Goal: Task Accomplishment & Management: Manage account settings

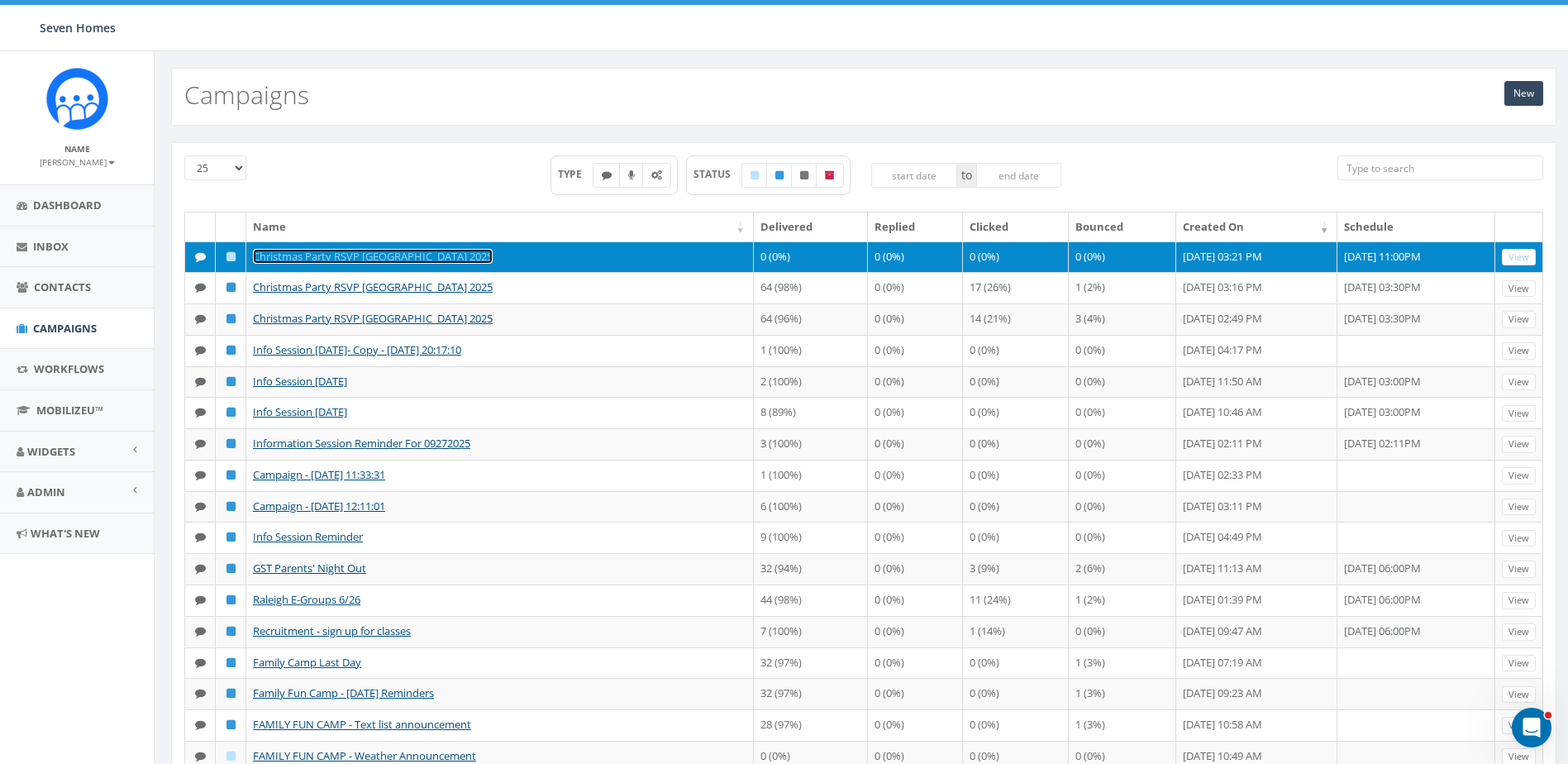
click at [330, 254] on link "Christmas Party RSVP [GEOGRAPHIC_DATA] 2025" at bounding box center [373, 256] width 240 height 15
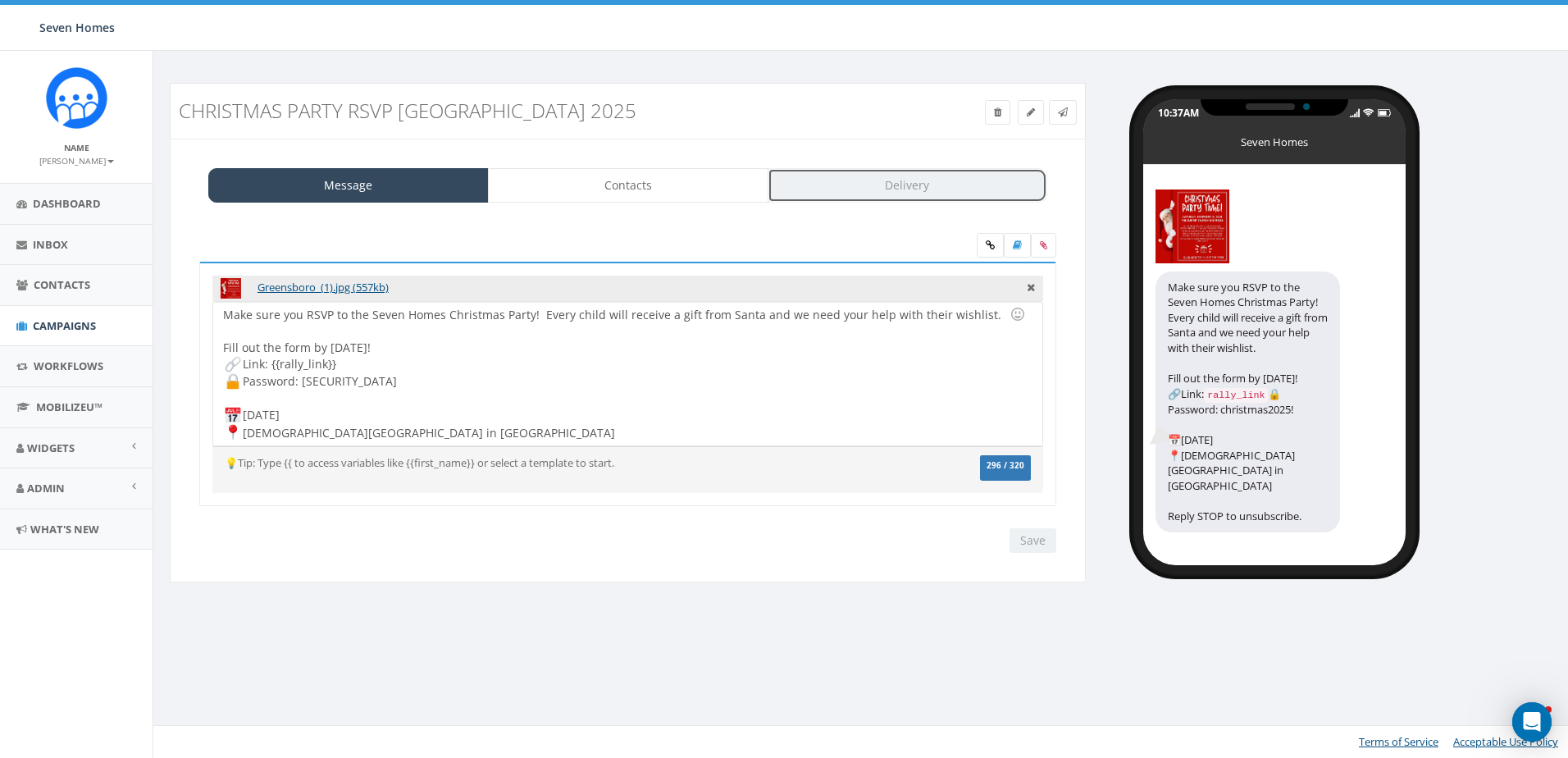
click at [836, 191] on link "Delivery" at bounding box center [908, 185] width 281 height 34
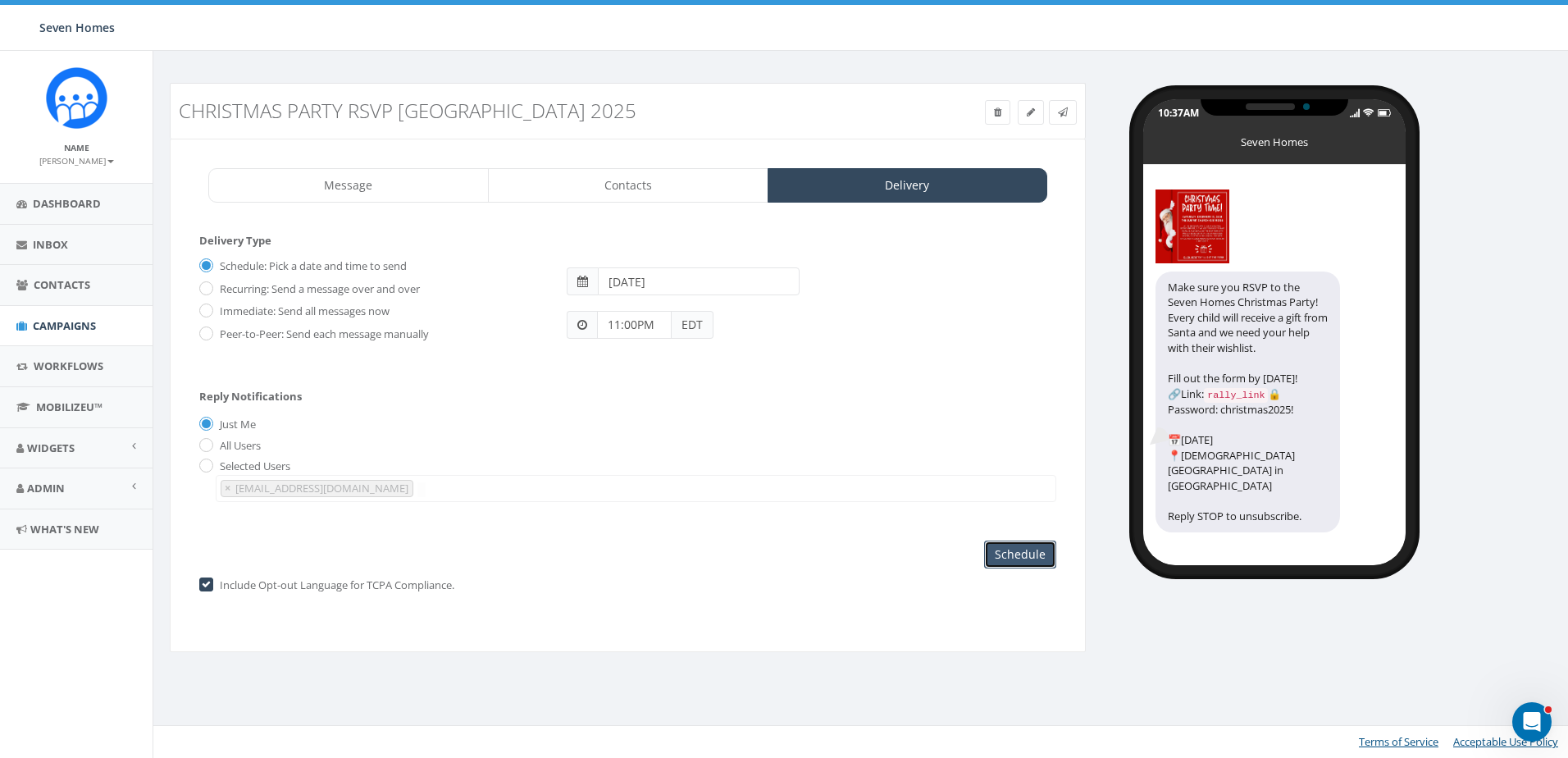
click at [1023, 554] on input "Schedule" at bounding box center [1020, 554] width 72 height 28
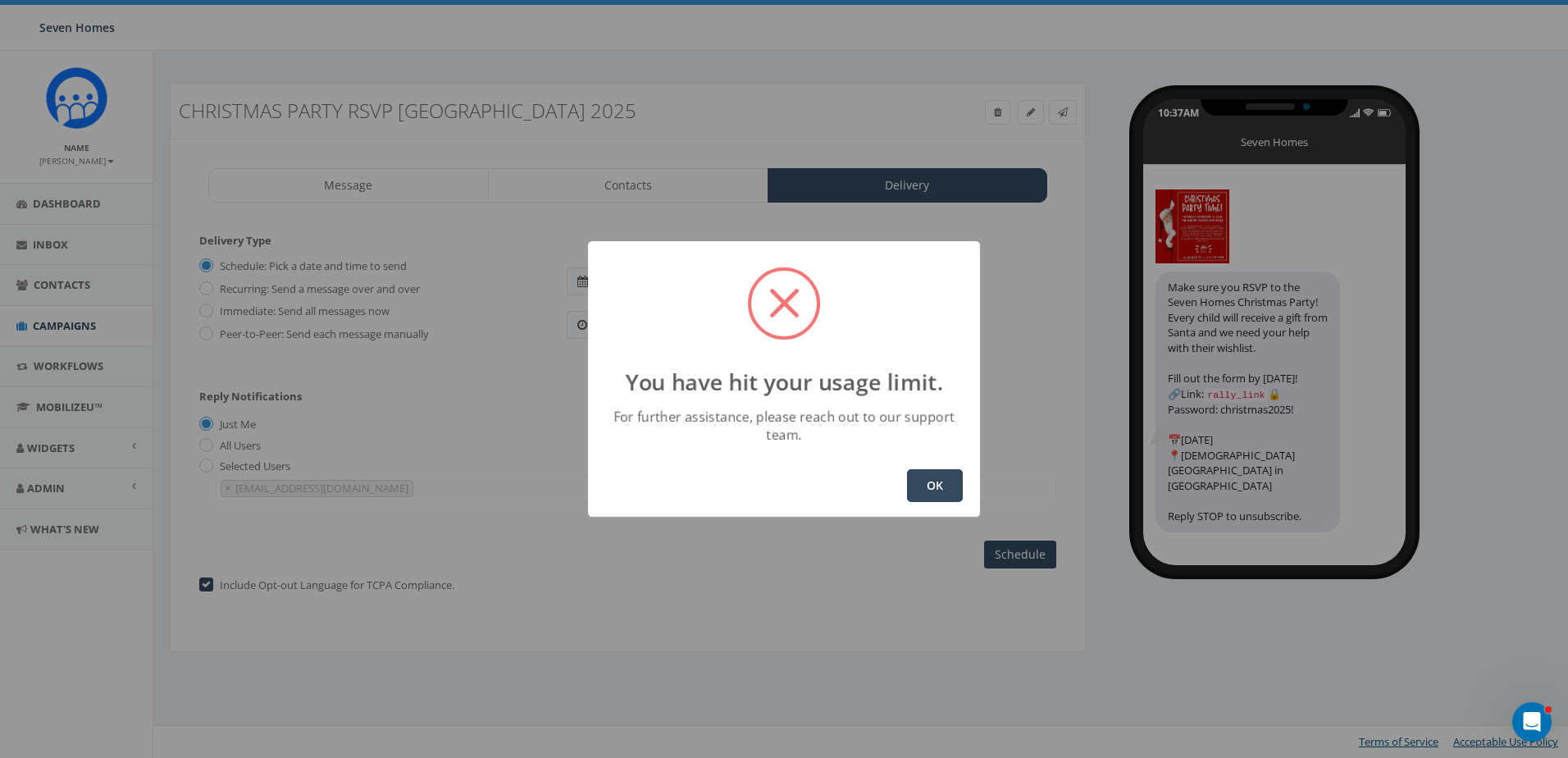
click at [937, 478] on button "OK" at bounding box center [935, 486] width 55 height 33
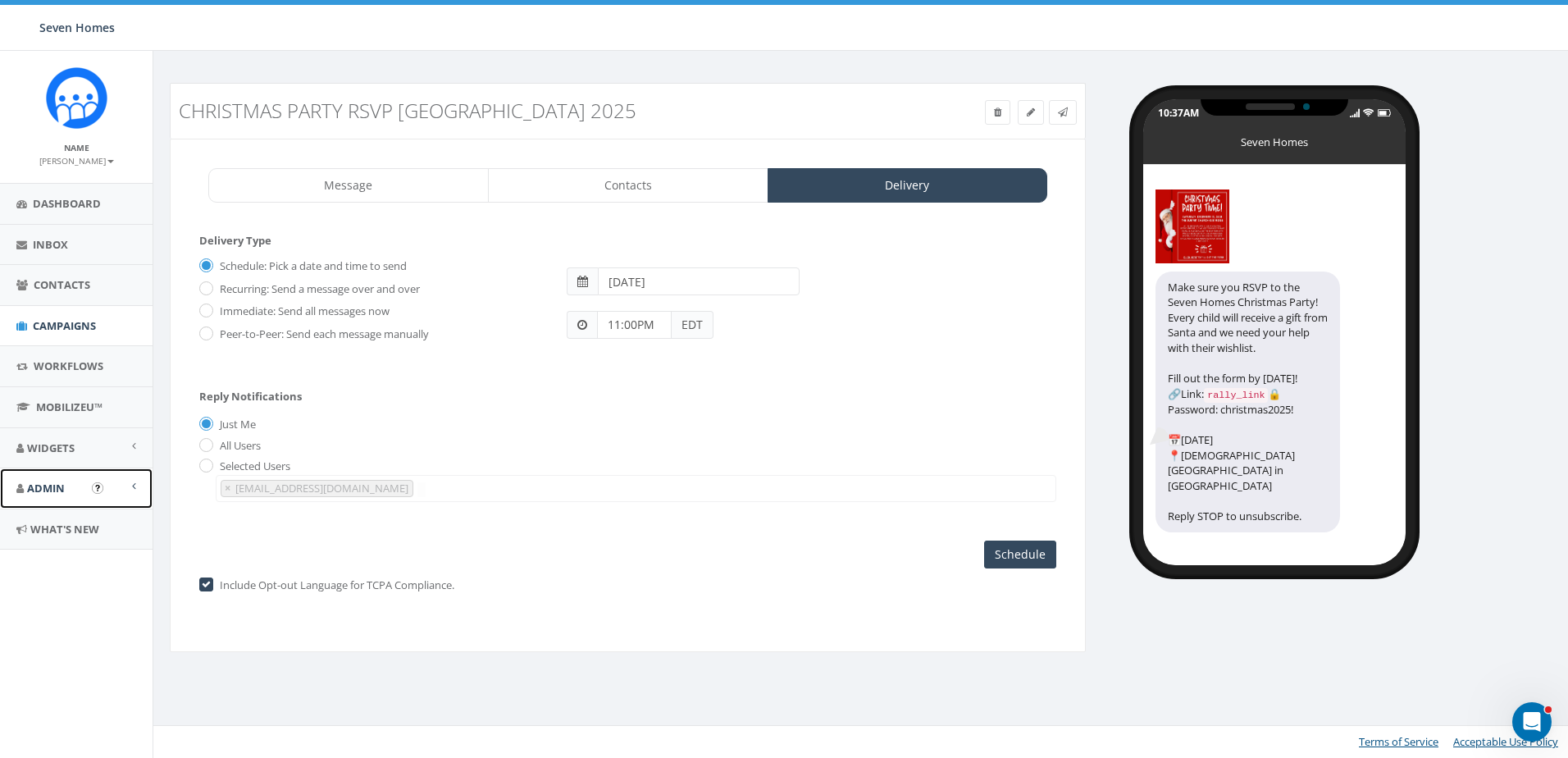
click at [66, 485] on link "Admin" at bounding box center [76, 488] width 152 height 41
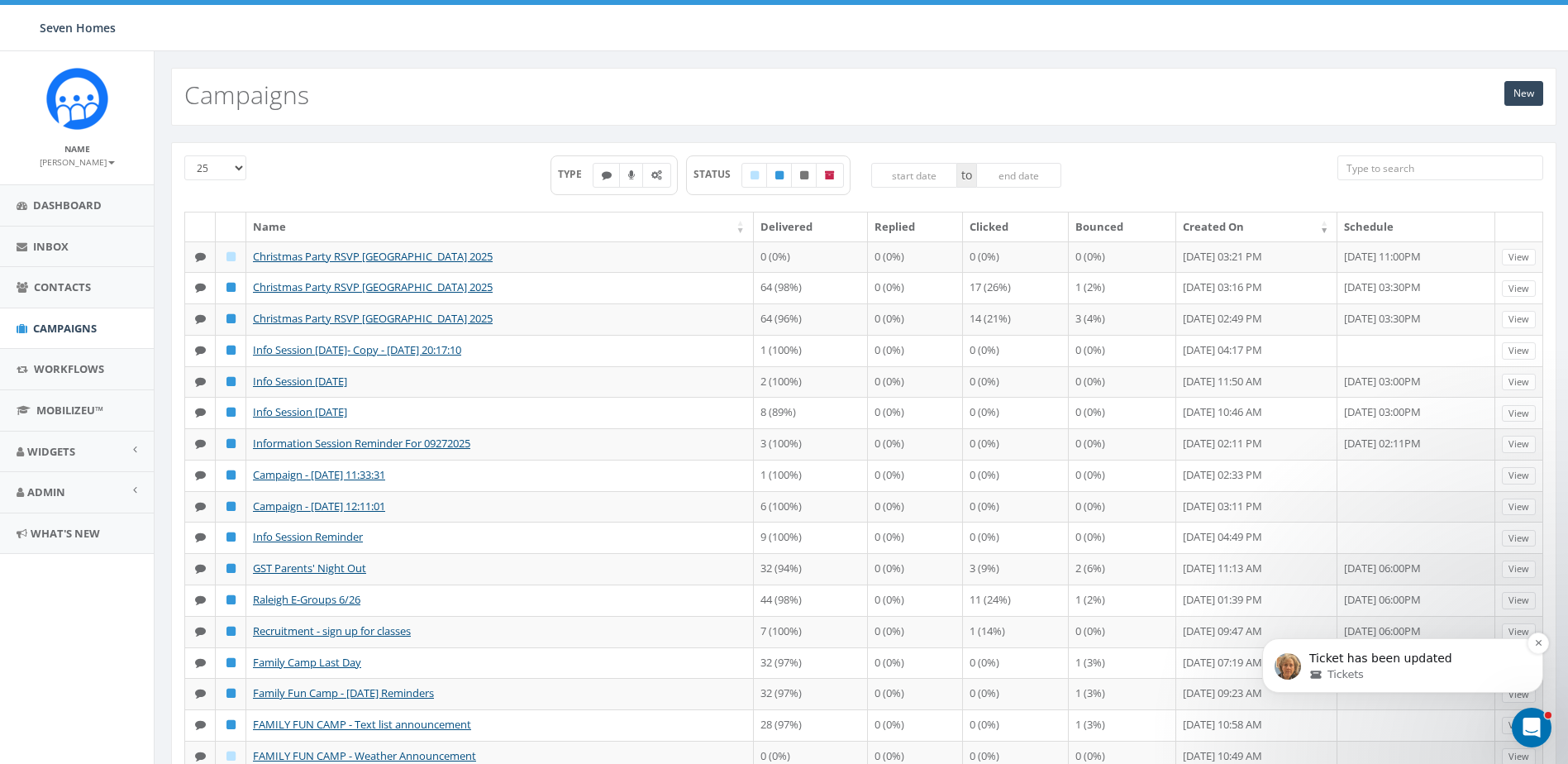
click at [1368, 658] on p "Ticket has been updated" at bounding box center [1415, 659] width 213 height 17
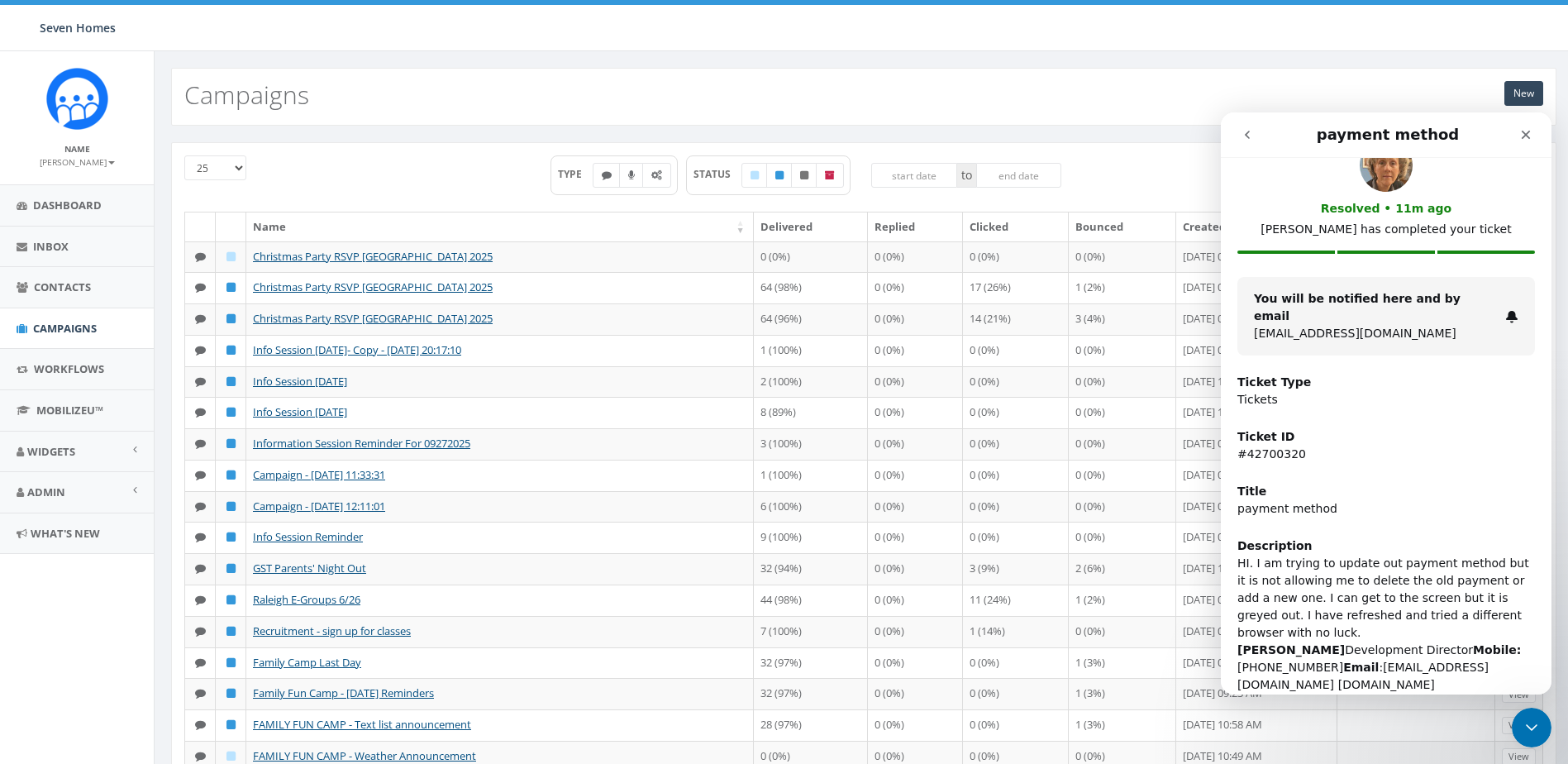
scroll to position [83, 0]
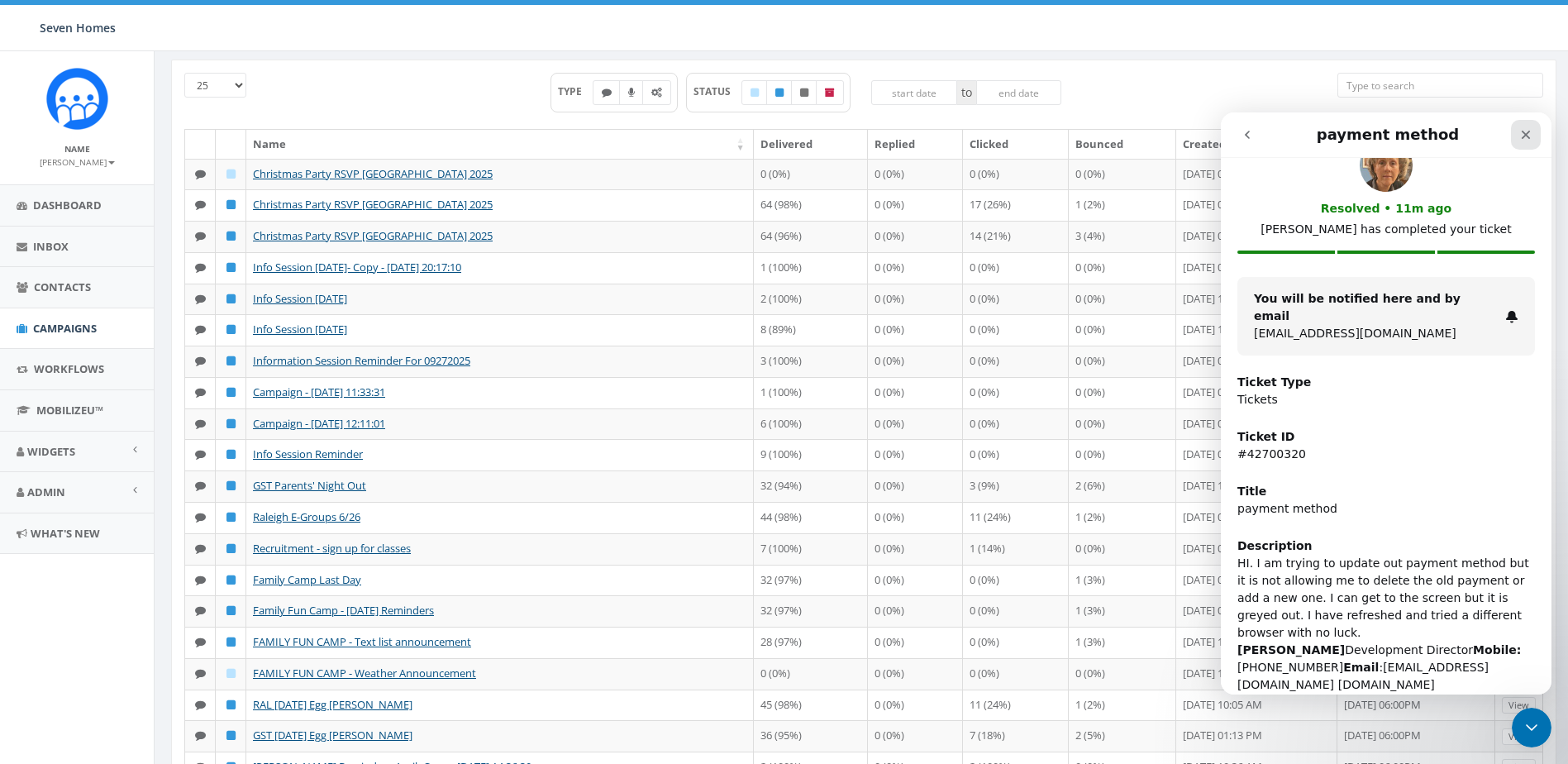
click at [1521, 131] on icon "Close" at bounding box center [1526, 135] width 9 height 9
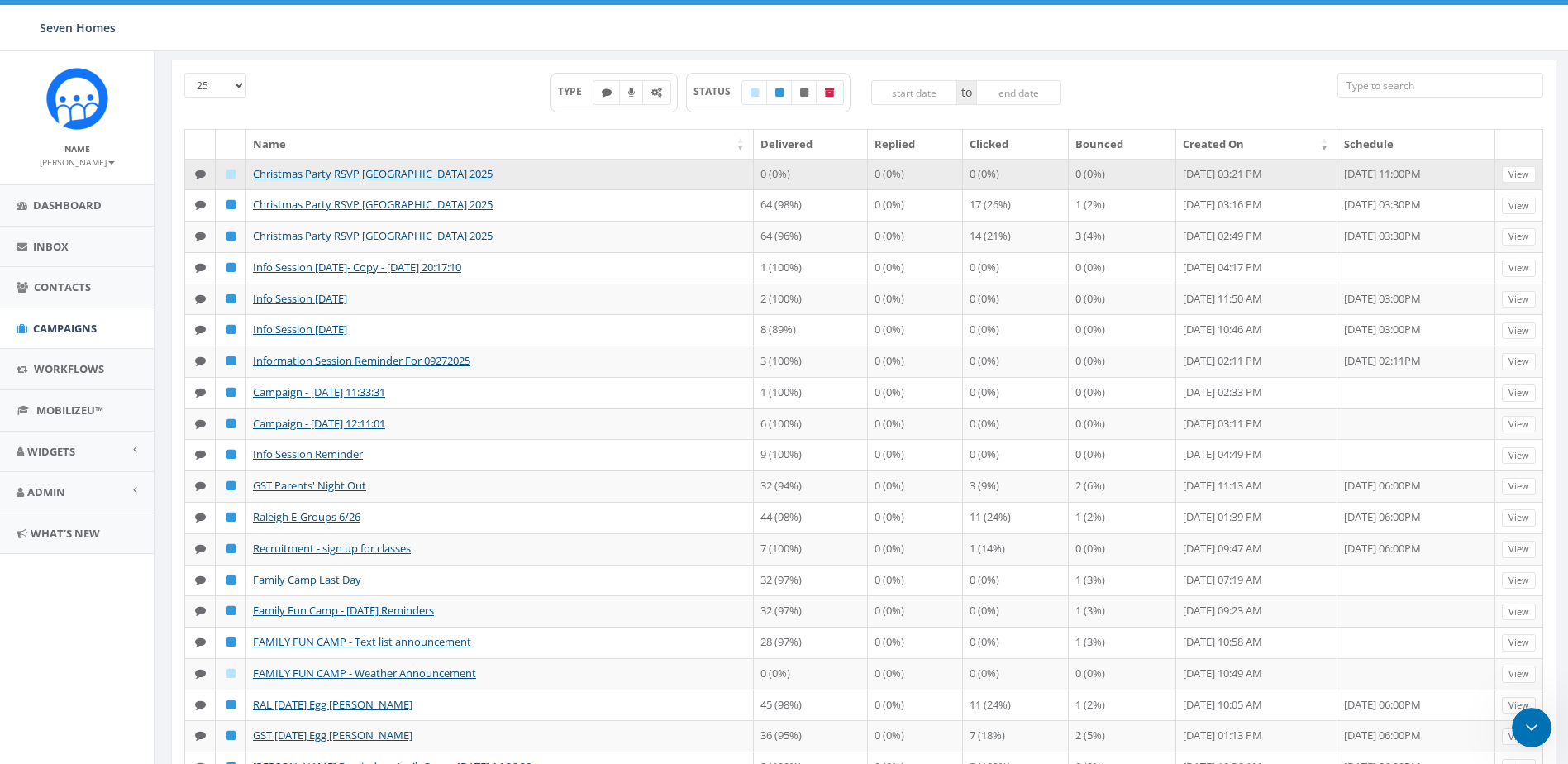
scroll to position [0, 0]
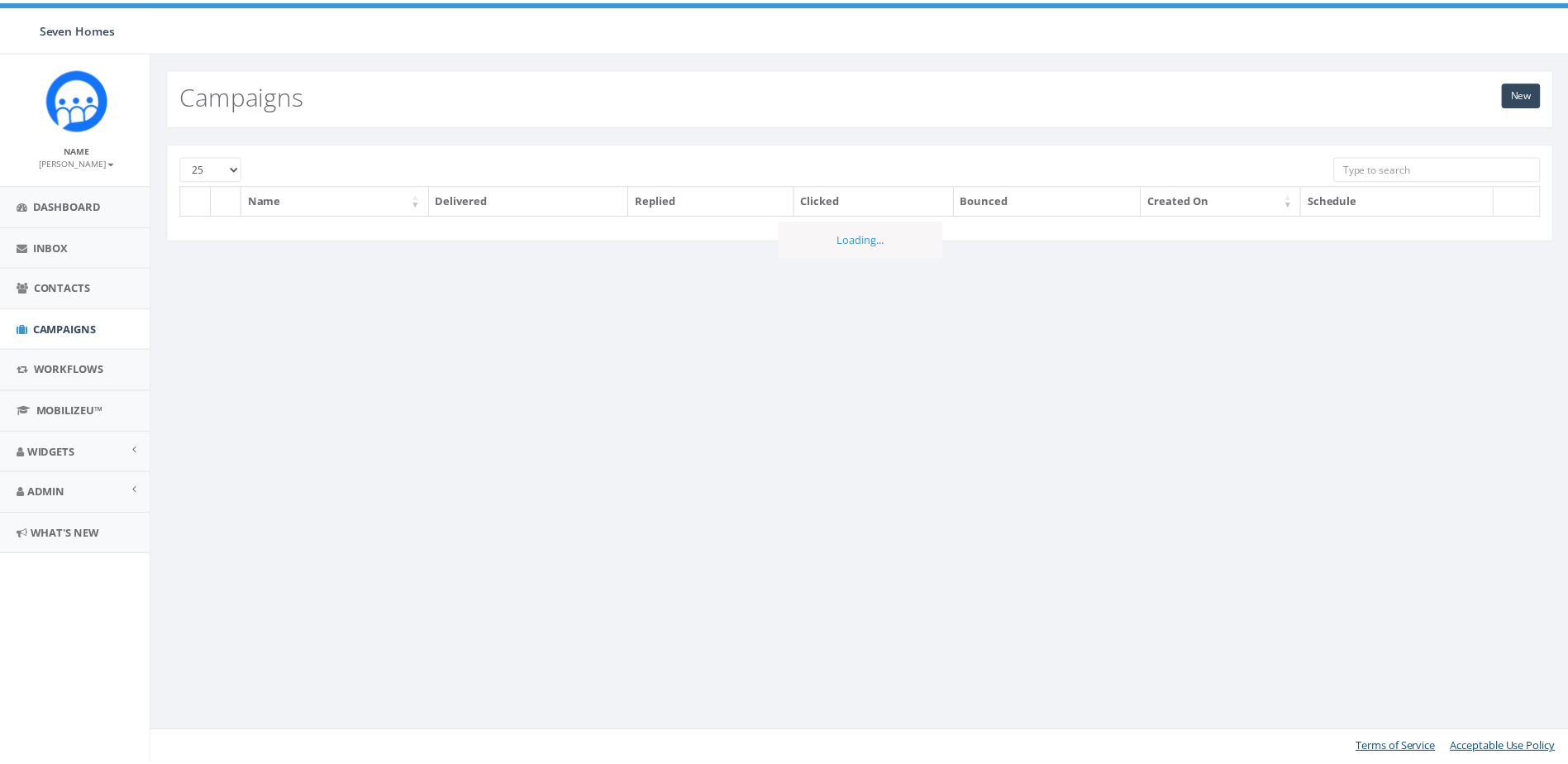
scroll to position [0, 4]
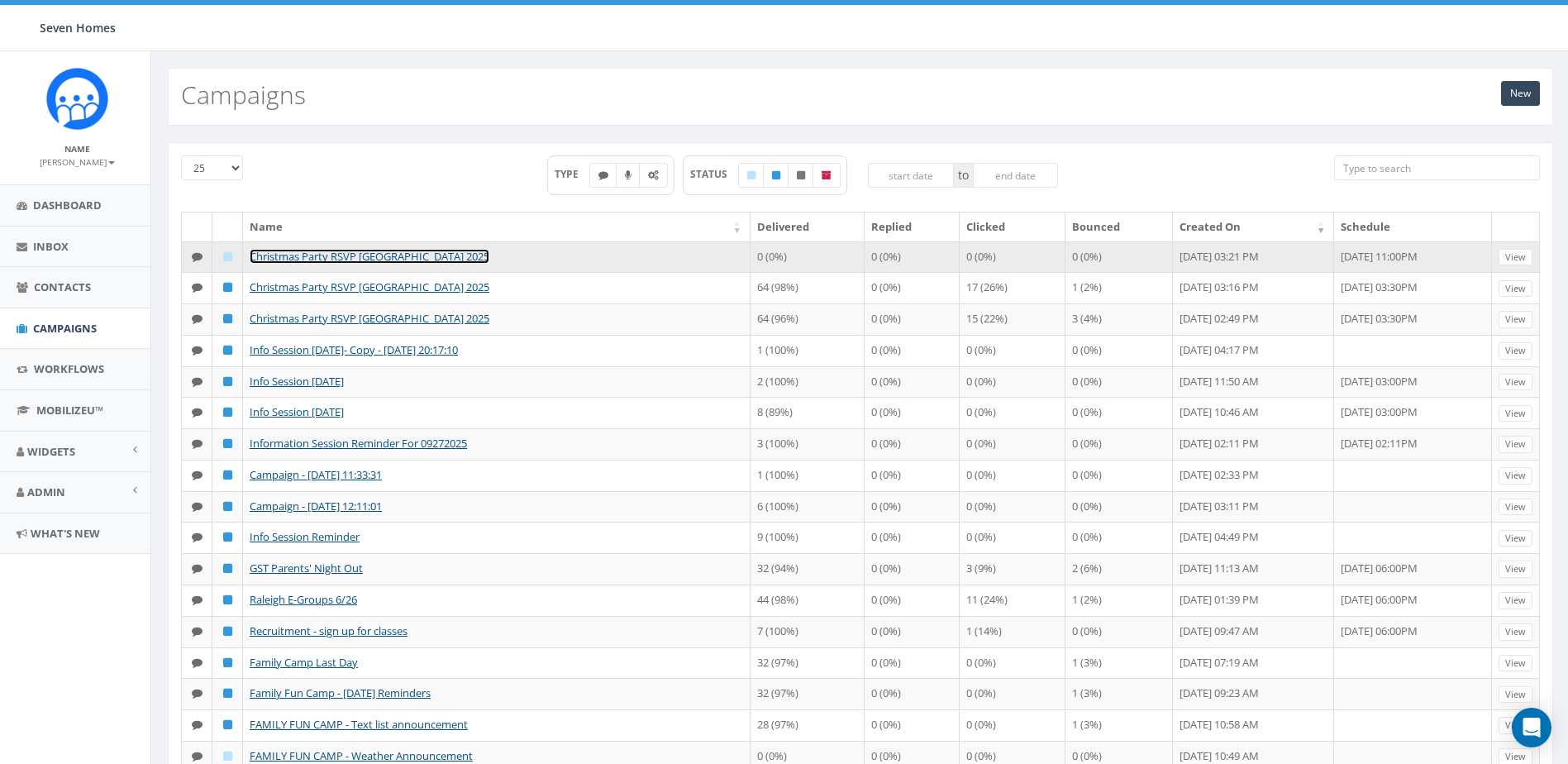
click at [315, 250] on link "Christmas Party RSVP Greensboro 2025" at bounding box center [369, 256] width 240 height 15
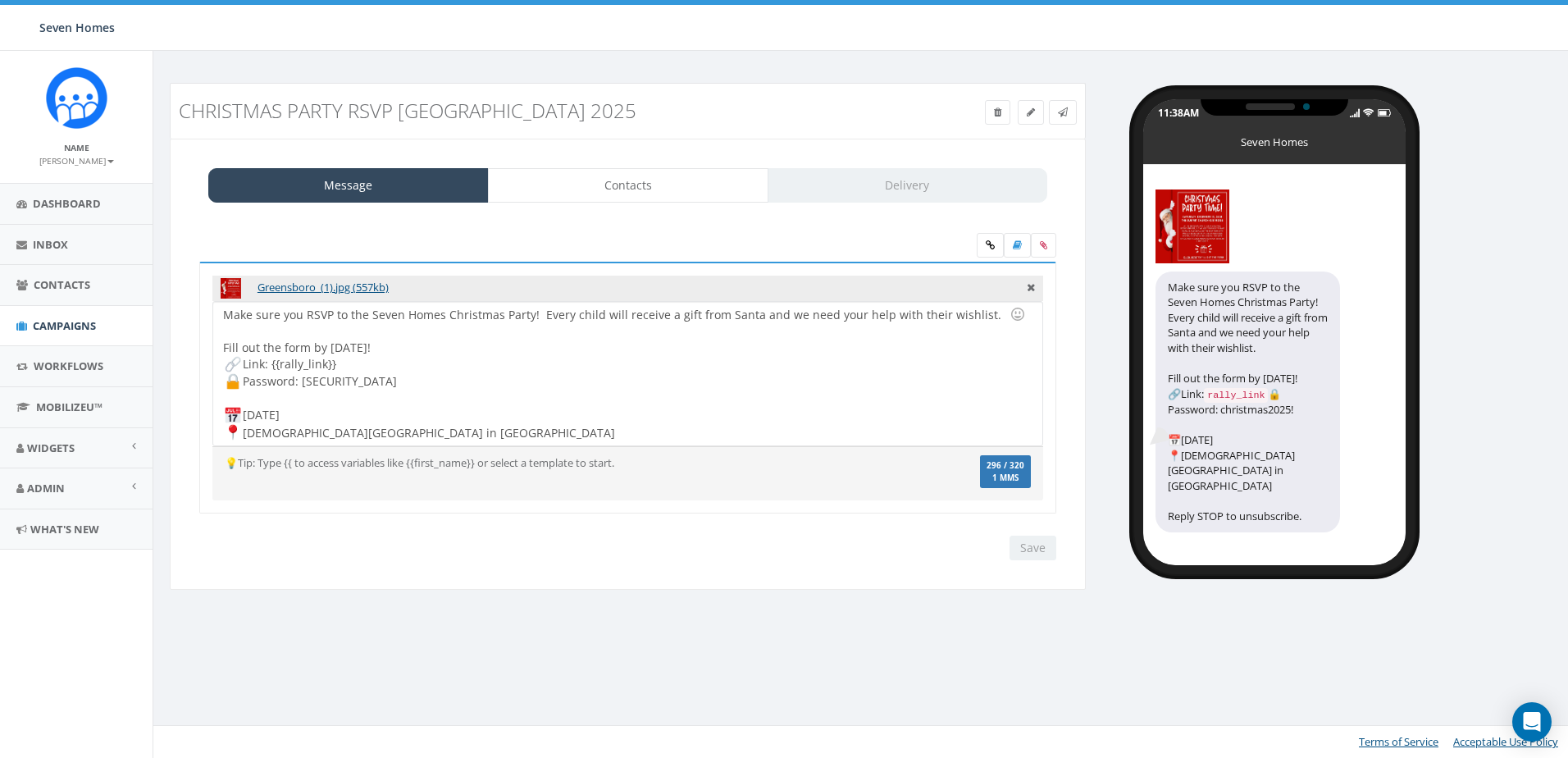
click at [843, 182] on div "Message Contacts Delivery" at bounding box center [628, 185] width 839 height 34
click at [850, 183] on link "Delivery" at bounding box center [908, 185] width 281 height 34
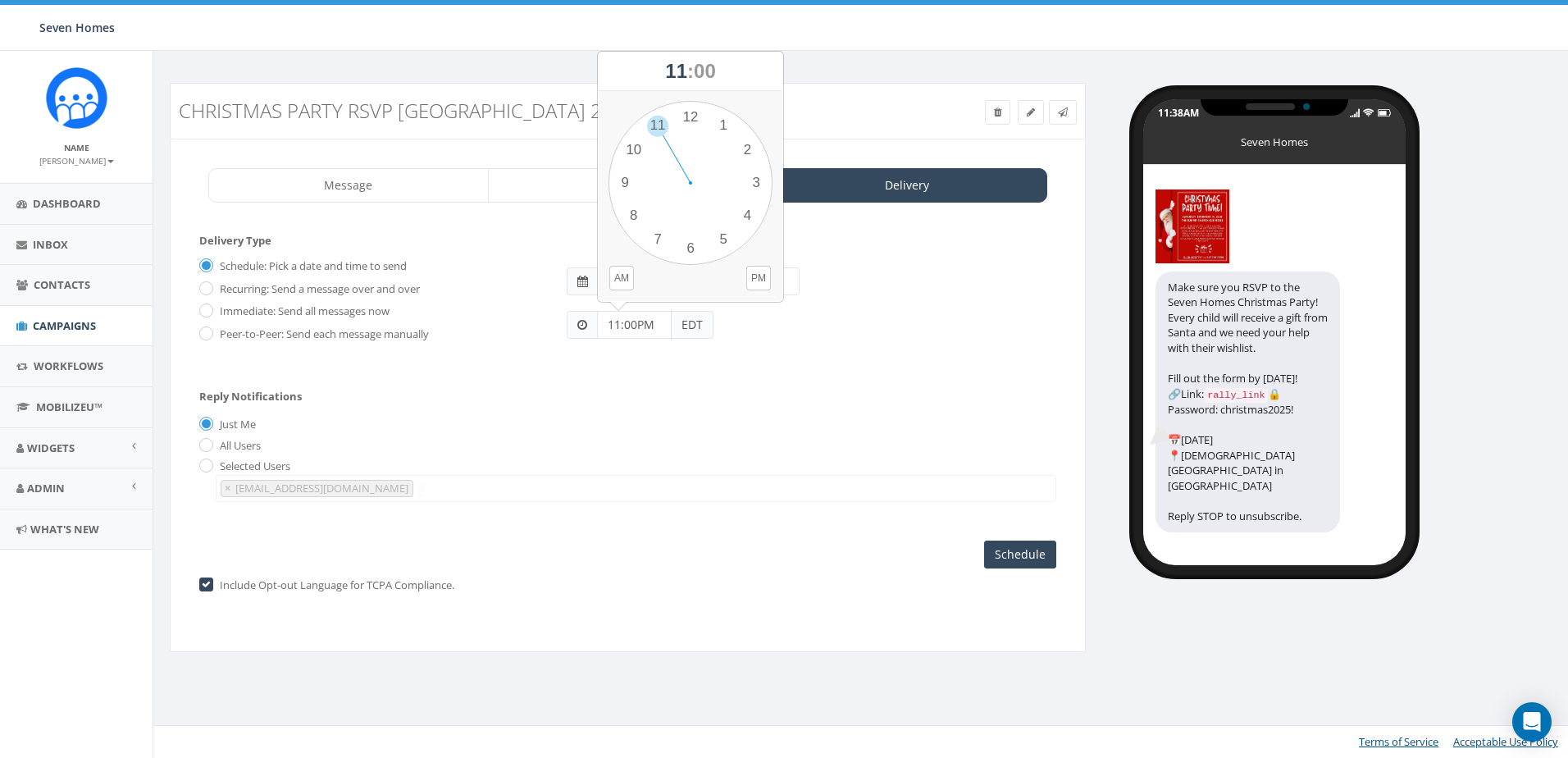
click at [637, 324] on input "11:00PM" at bounding box center [634, 325] width 75 height 28
click at [696, 115] on div "1 2 3 4 5 6 7 8 9 10 11 12 00 05 10 15 20 25 30 35 40 45 50 55" at bounding box center [691, 183] width 164 height 164
click at [762, 275] on button "PM" at bounding box center [758, 278] width 25 height 25
click at [809, 302] on div "11:00PM EDT" at bounding box center [811, 317] width 514 height 43
click at [644, 321] on input "11:00PM" at bounding box center [634, 325] width 75 height 28
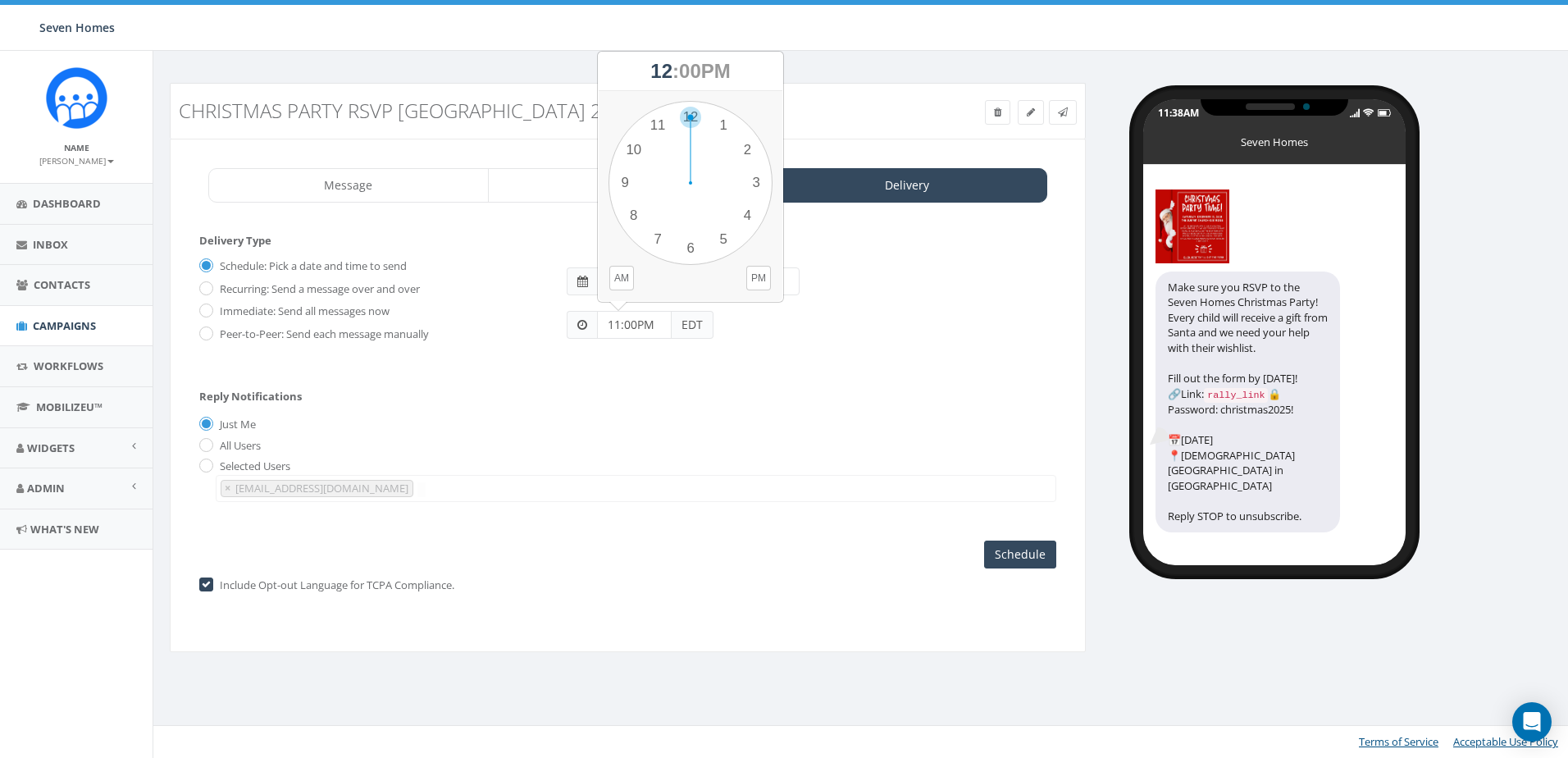
click at [696, 118] on div "1 2 3 4 5 6 7 8 9 10 11 12 00 05 10 15 20 25 30 35 40 45 50 55" at bounding box center [691, 183] width 164 height 164
click at [693, 115] on div "1 2 3 4 5 6 7 8 9 10 11 12 00 05 10 15 20 25 30 35 40 45 50 55" at bounding box center [691, 183] width 164 height 164
type input "12:00PM"
click at [1008, 553] on input "Schedule" at bounding box center [1020, 554] width 72 height 28
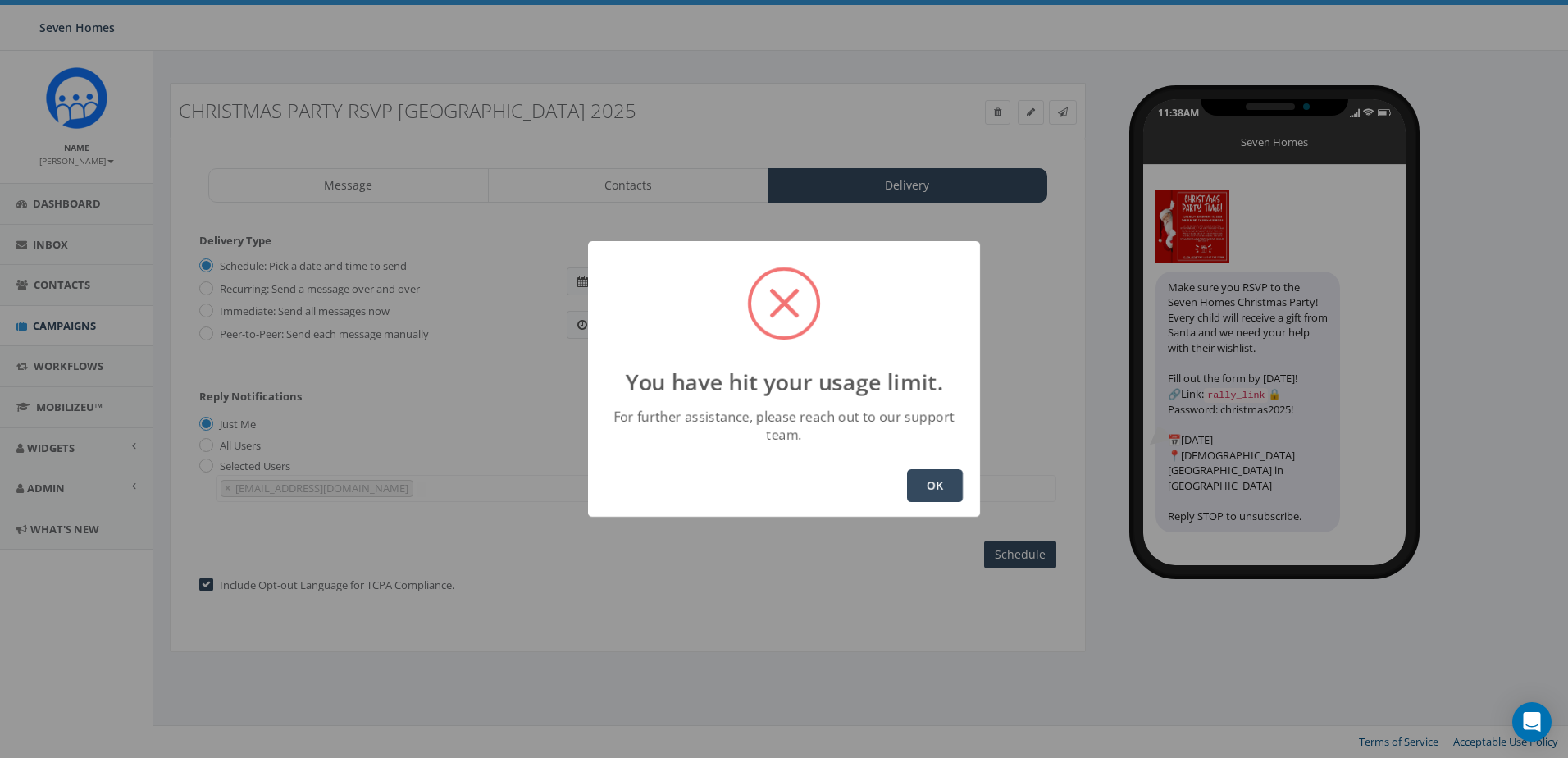
click at [923, 480] on button "OK" at bounding box center [935, 486] width 55 height 33
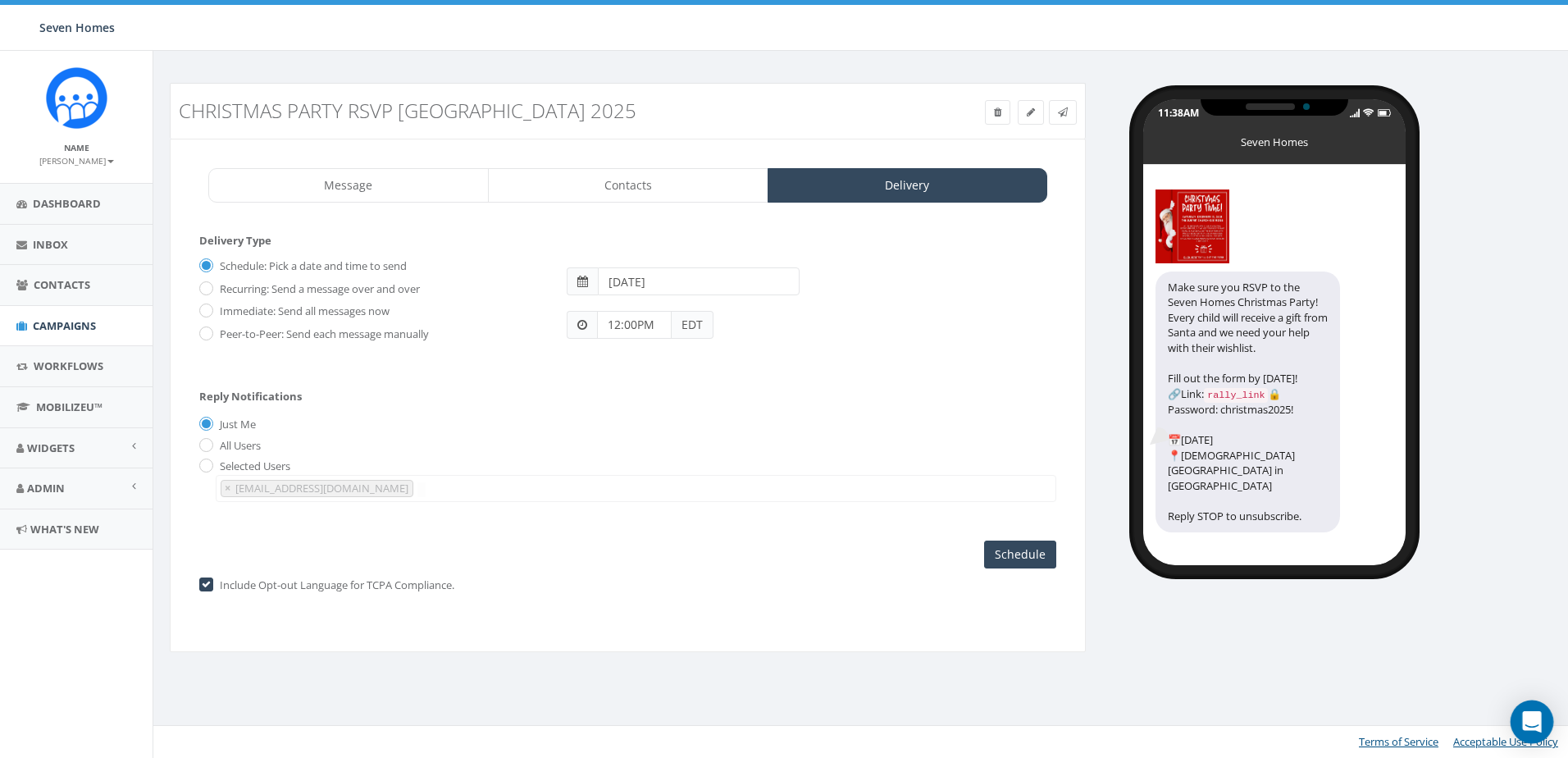
click at [1526, 723] on icon "Open Intercom Messenger" at bounding box center [1531, 721] width 18 height 21
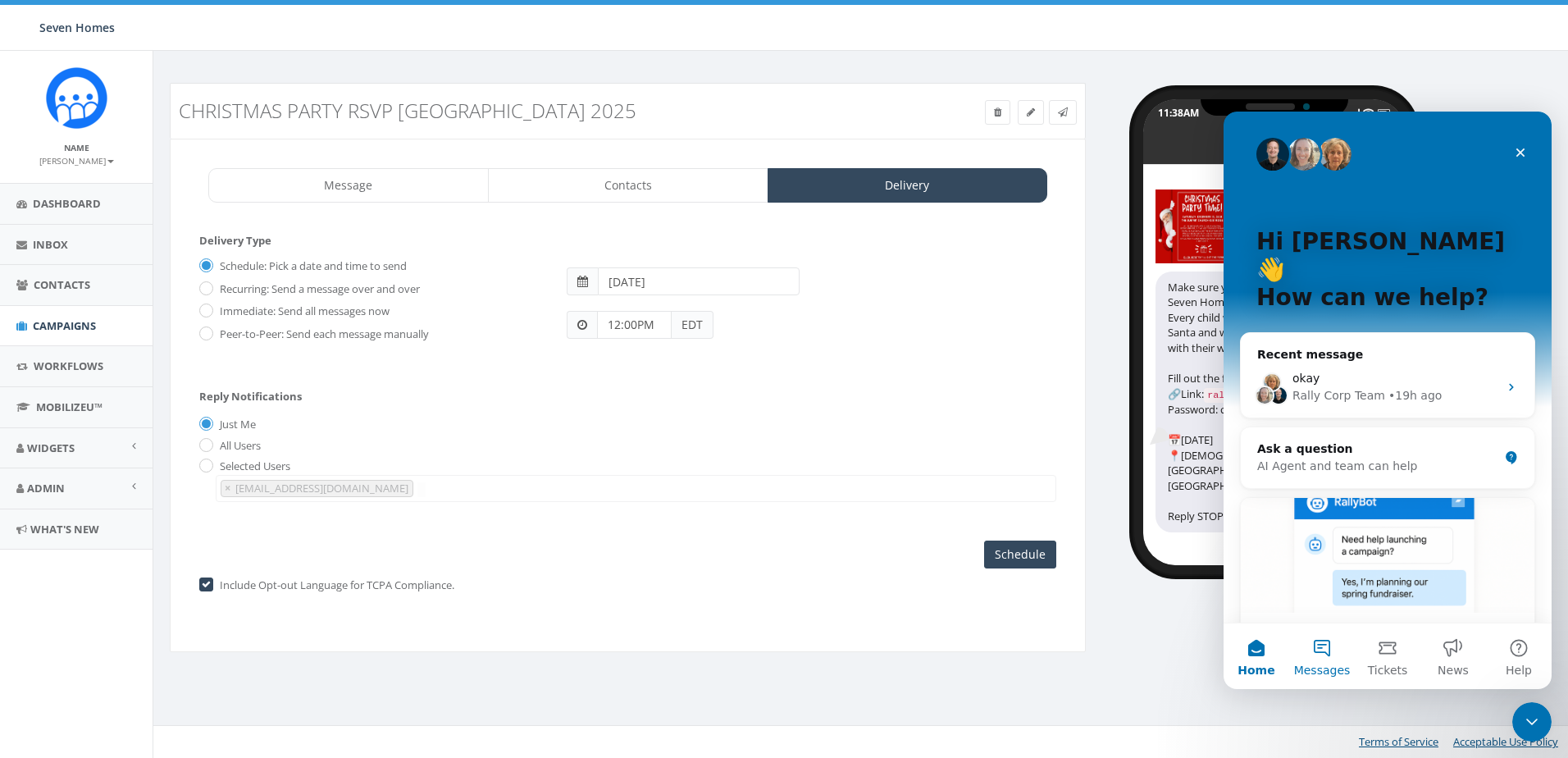
click at [1322, 653] on button "Messages" at bounding box center [1321, 656] width 66 height 66
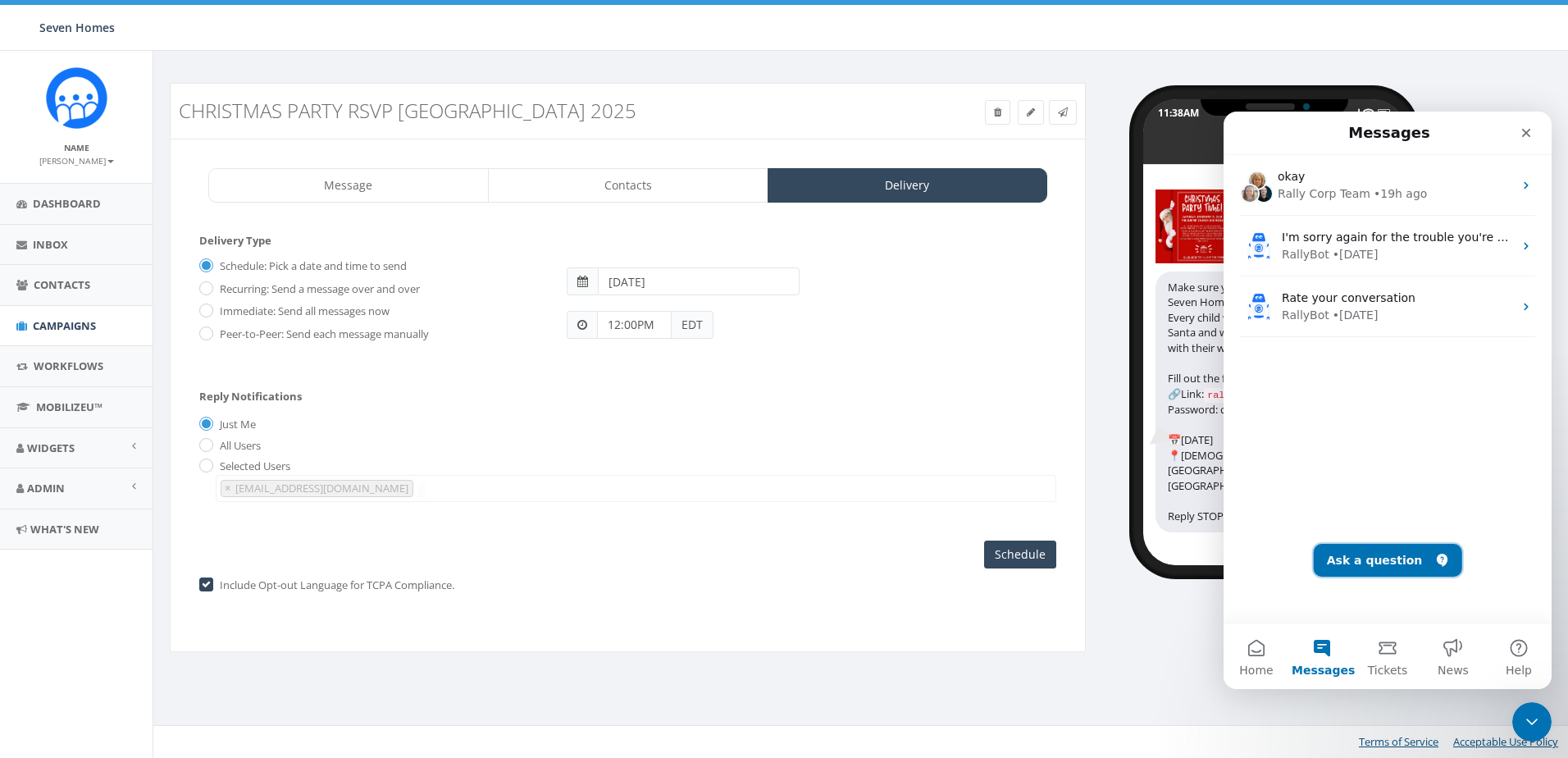
click at [1364, 559] on button "Ask a question" at bounding box center [1388, 560] width 149 height 33
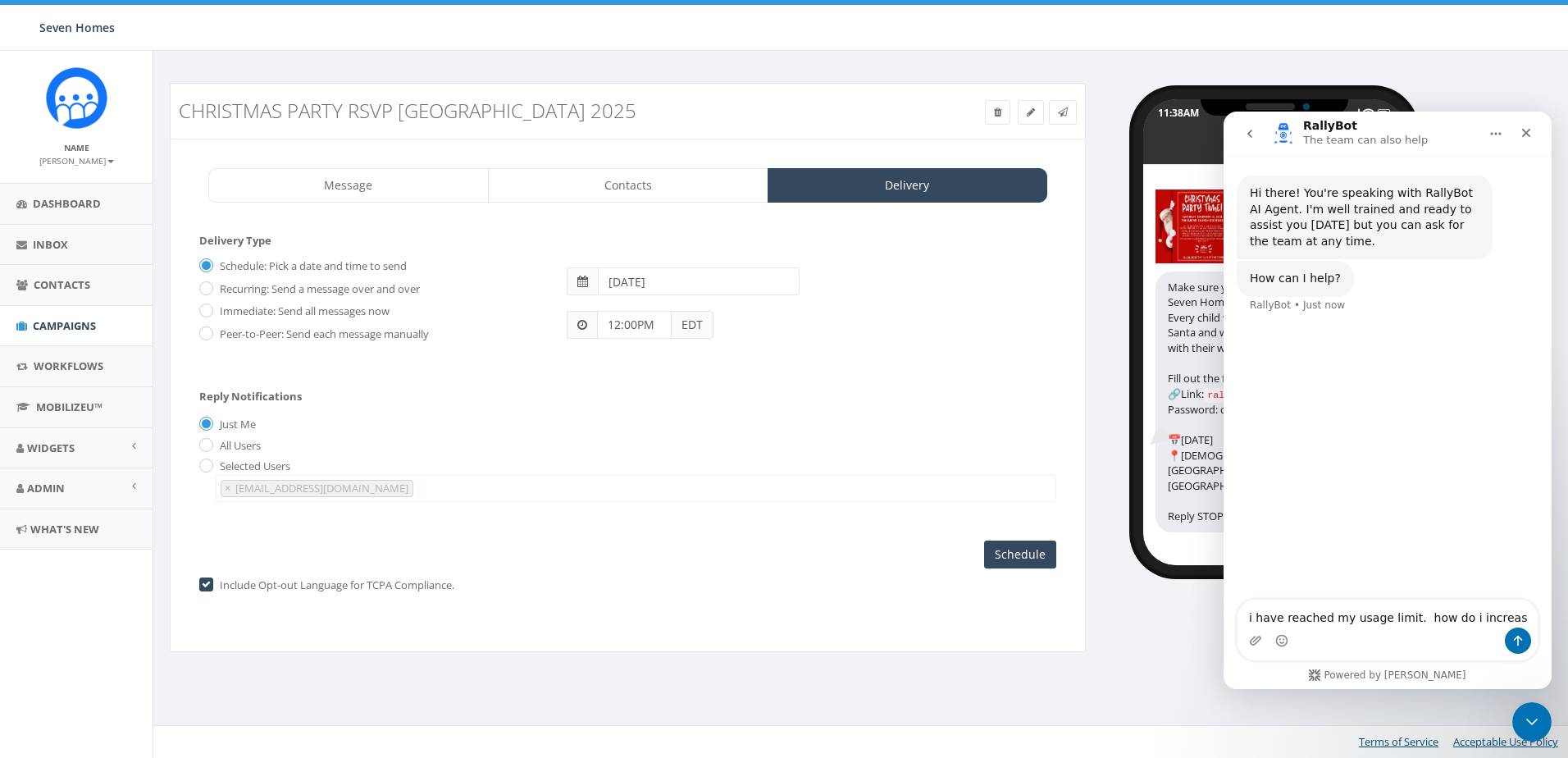
type textarea "i have reached my usage limit. how do i increase"
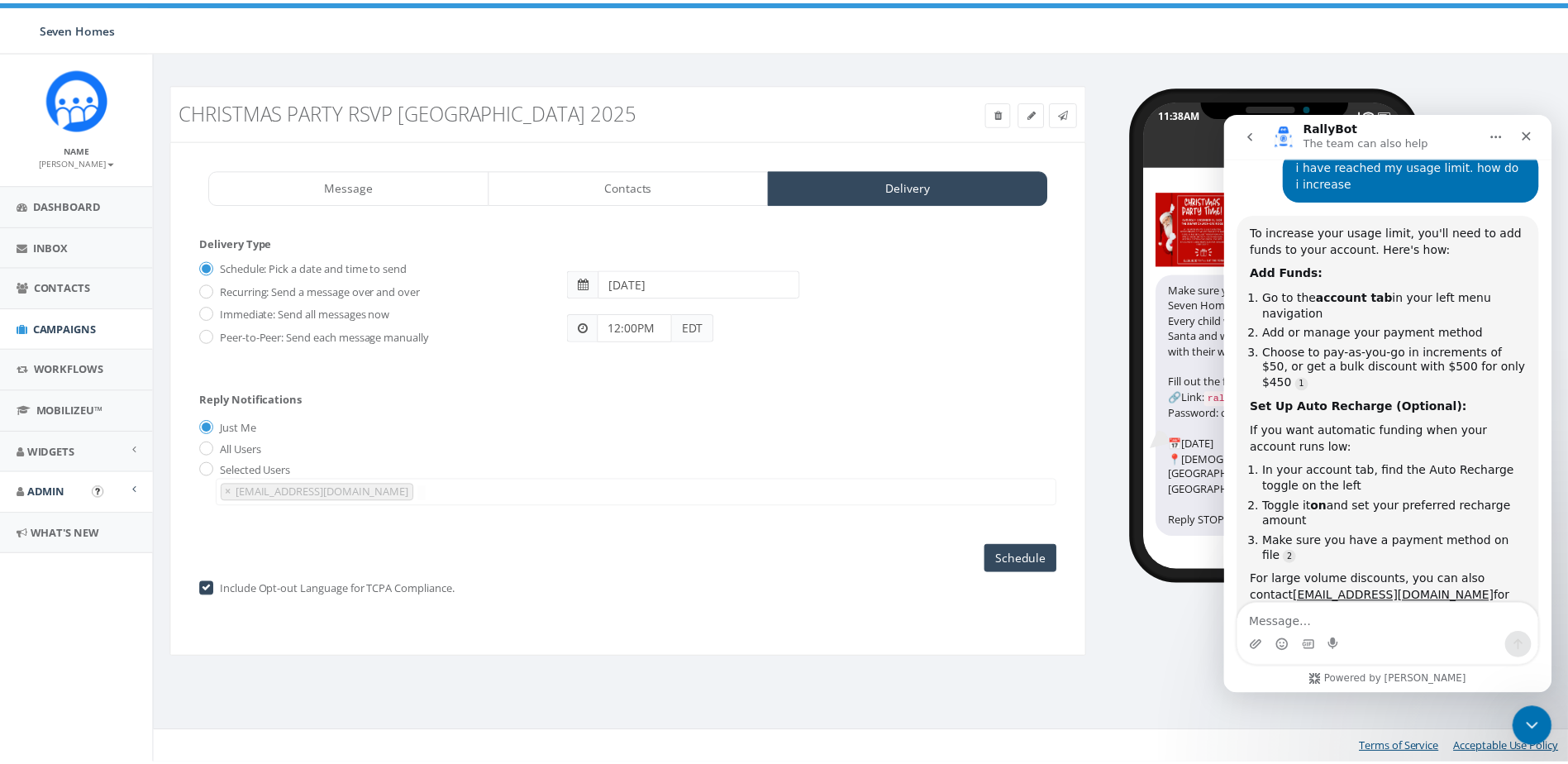
scroll to position [210, 0]
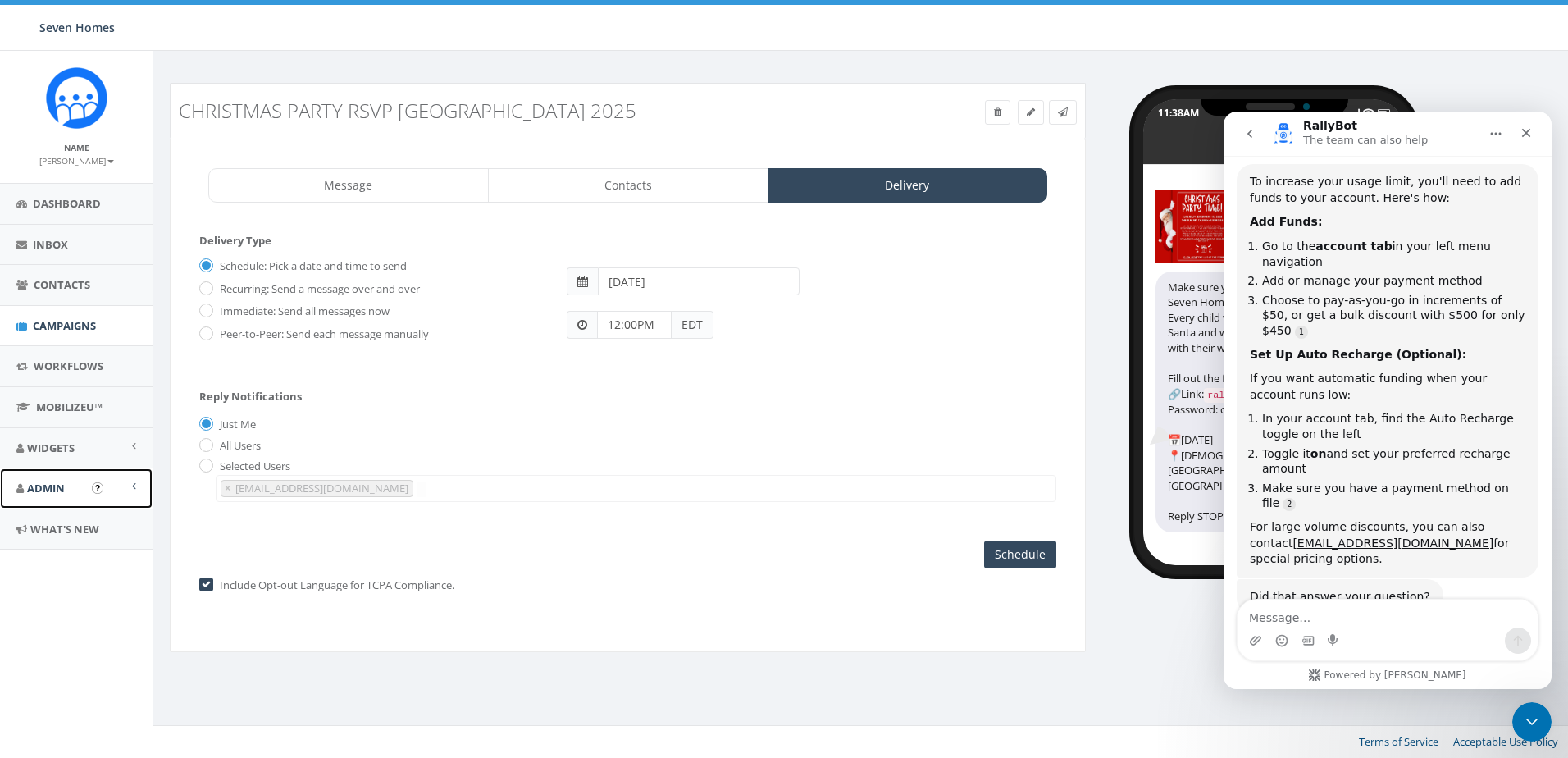
click at [130, 482] on link "Admin" at bounding box center [76, 488] width 152 height 41
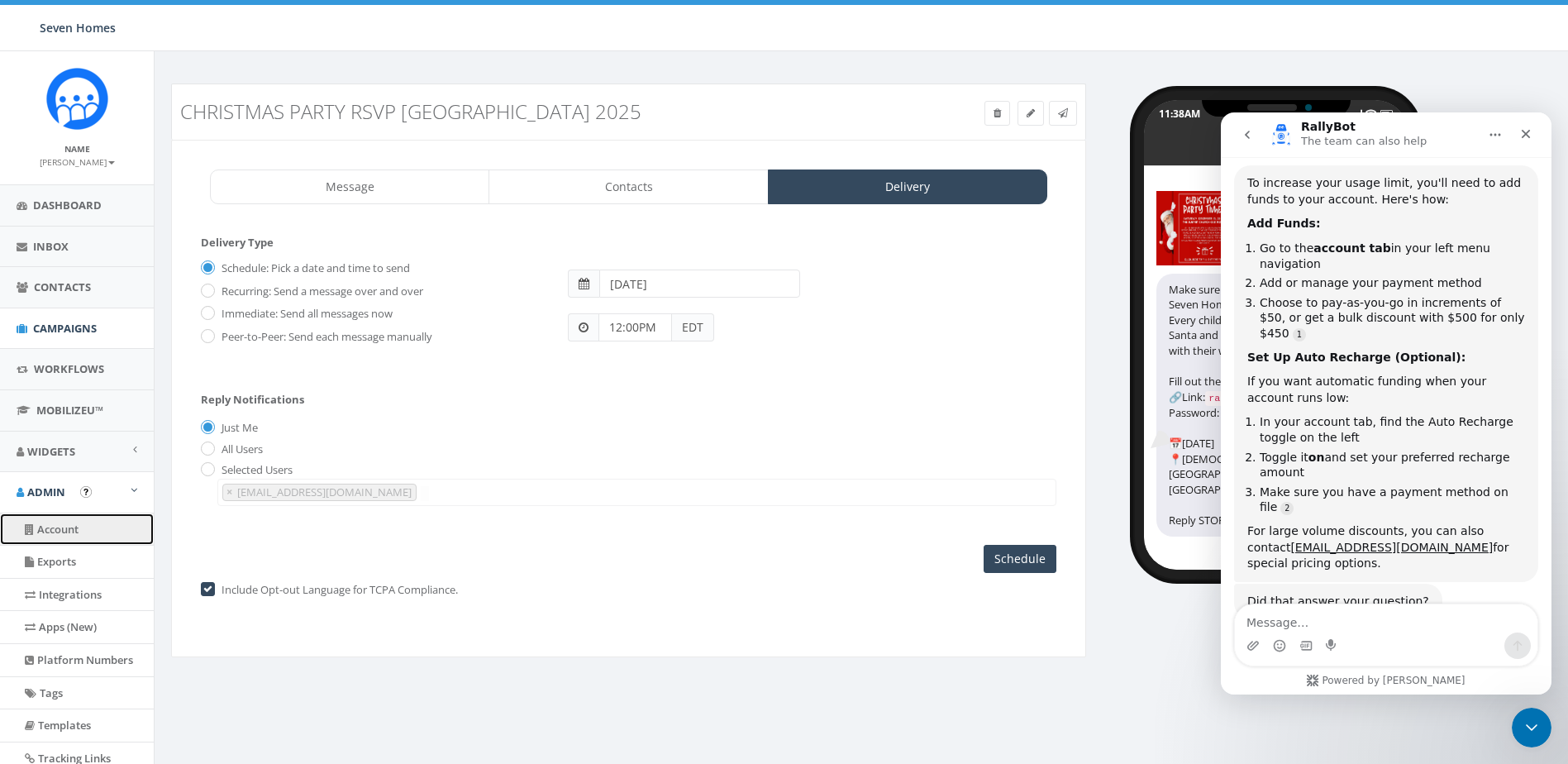
click at [56, 526] on link "Account" at bounding box center [76, 529] width 154 height 33
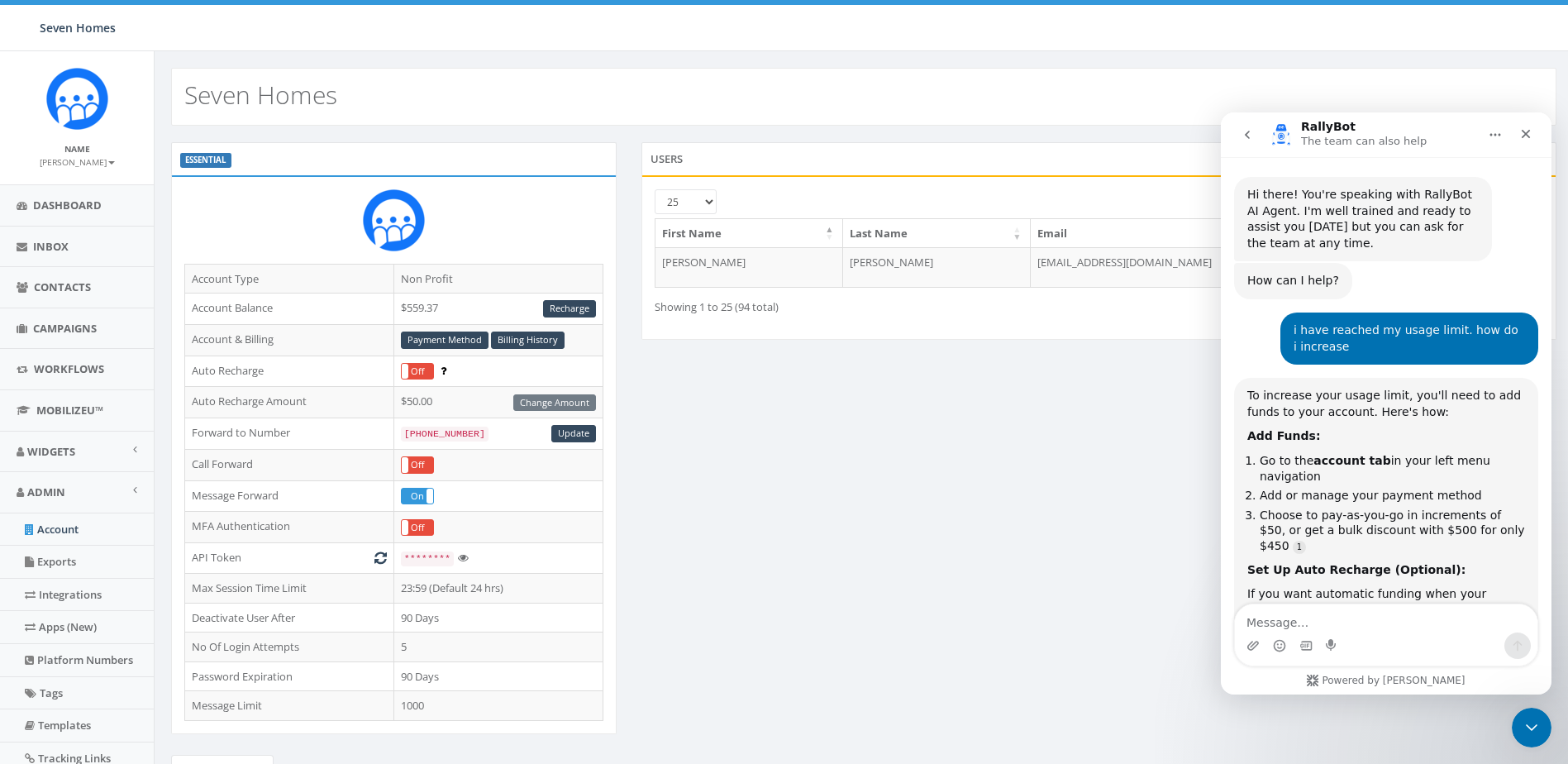
scroll to position [216, 0]
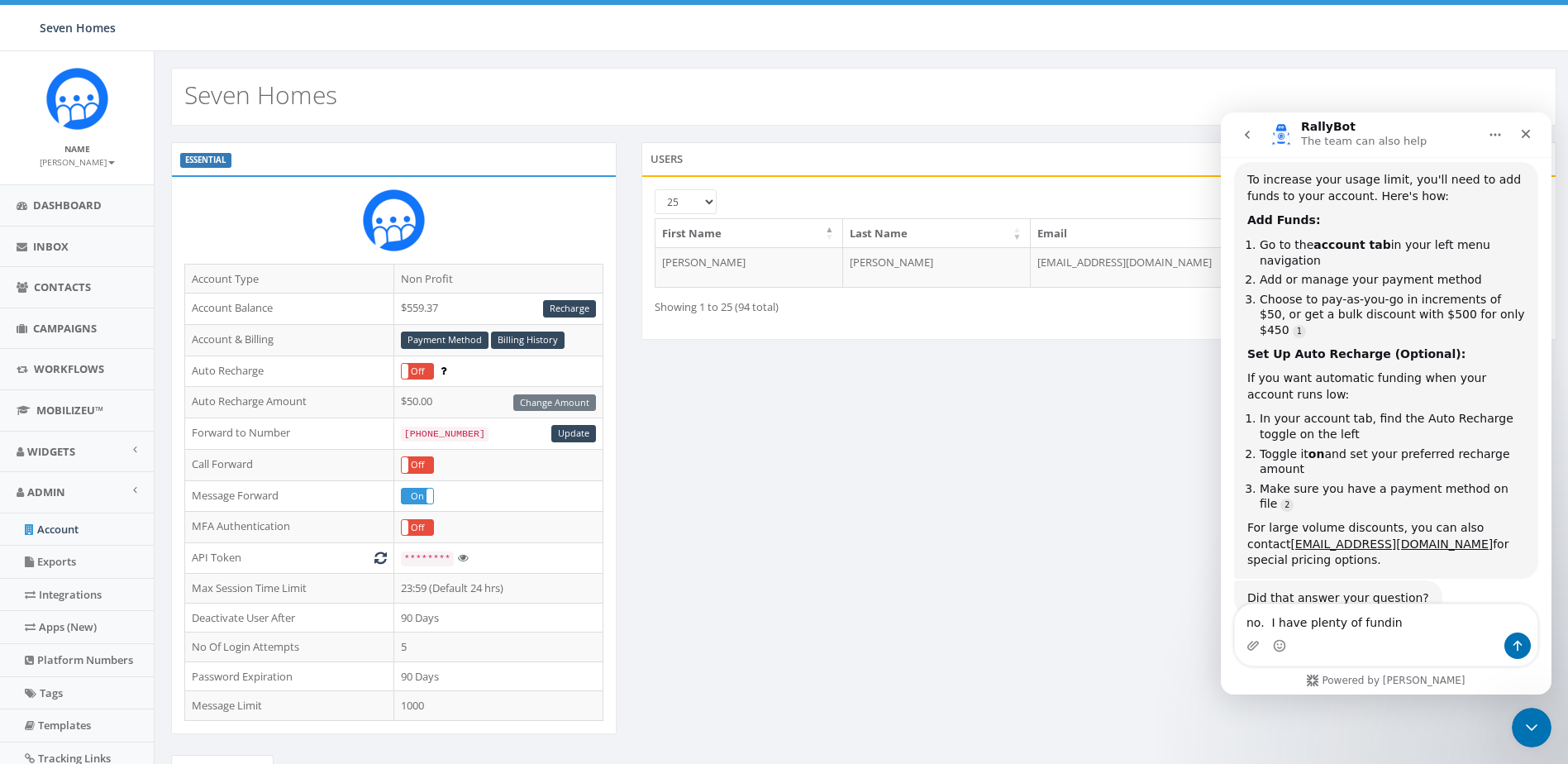
type textarea "no. I have plenty of funding"
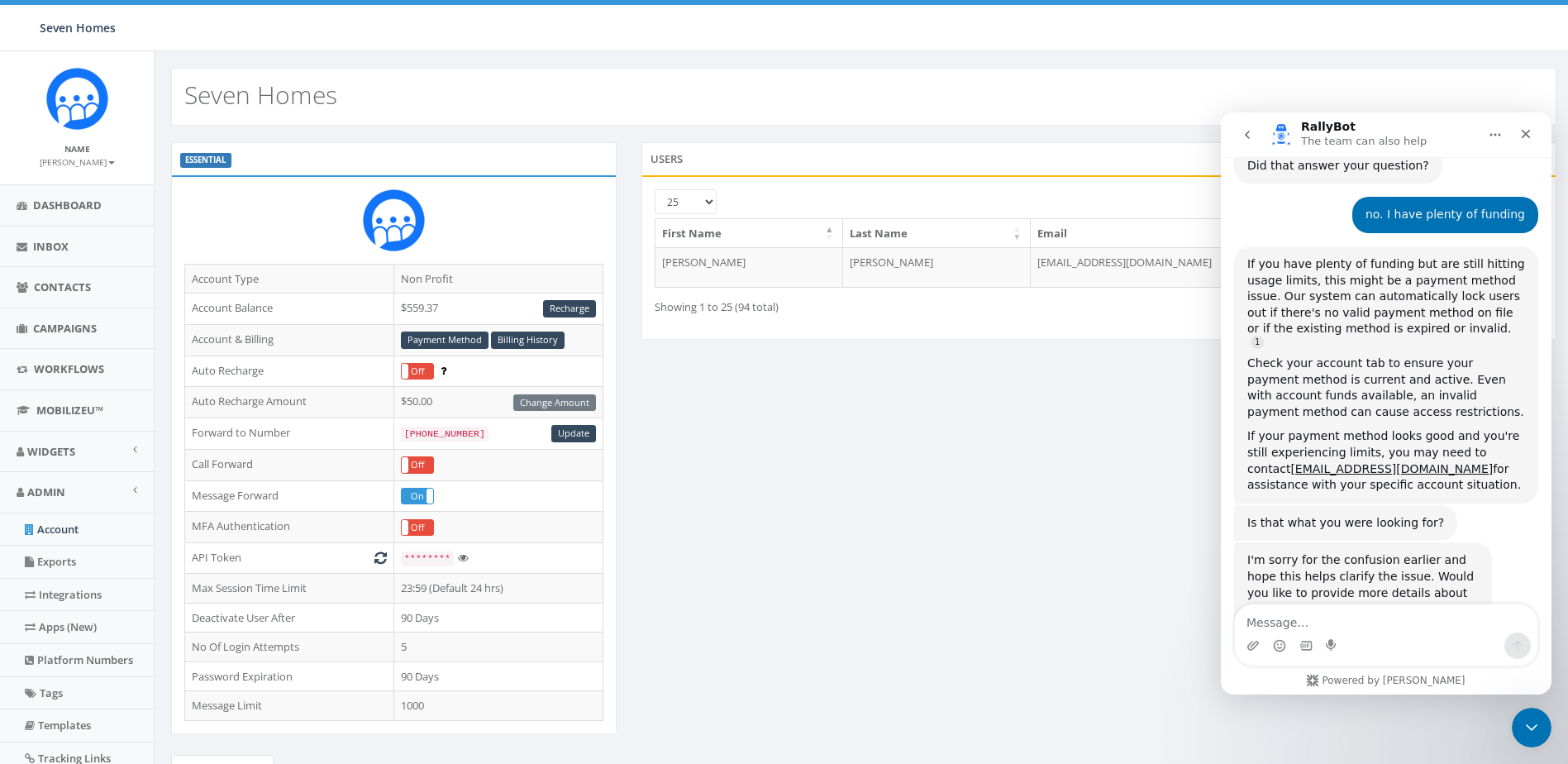
scroll to position [649, 0]
click at [1522, 138] on icon "Close" at bounding box center [1525, 134] width 13 height 13
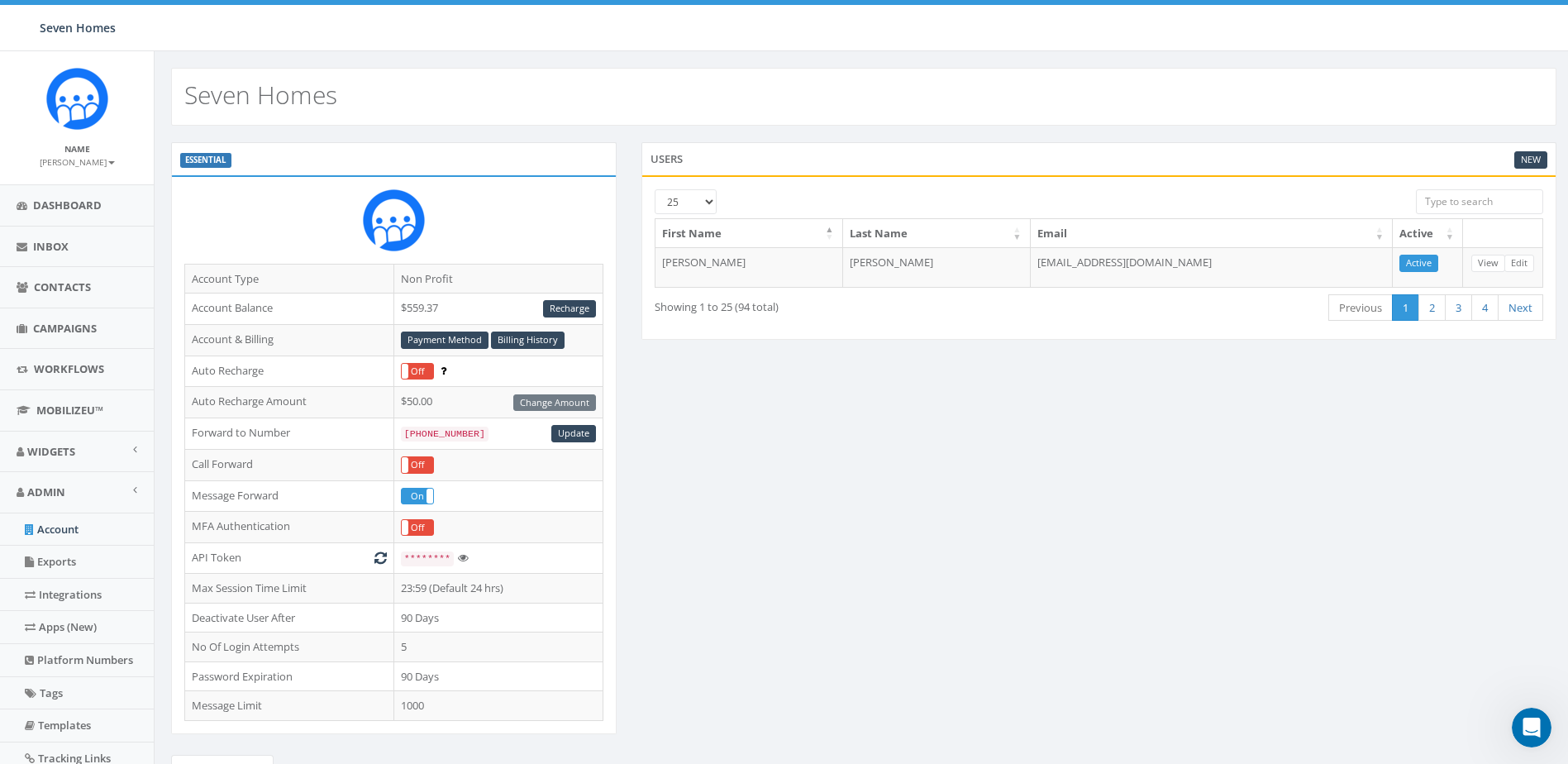
click at [1071, 488] on div "ESSENTIAL Account Type Non Profit Account Balance $559.37 Recharge Account & Bi…" at bounding box center [864, 562] width 1410 height 839
click at [74, 156] on small "[PERSON_NAME]" at bounding box center [77, 162] width 75 height 11
click at [70, 205] on link "Sign Out" at bounding box center [83, 208] width 130 height 20
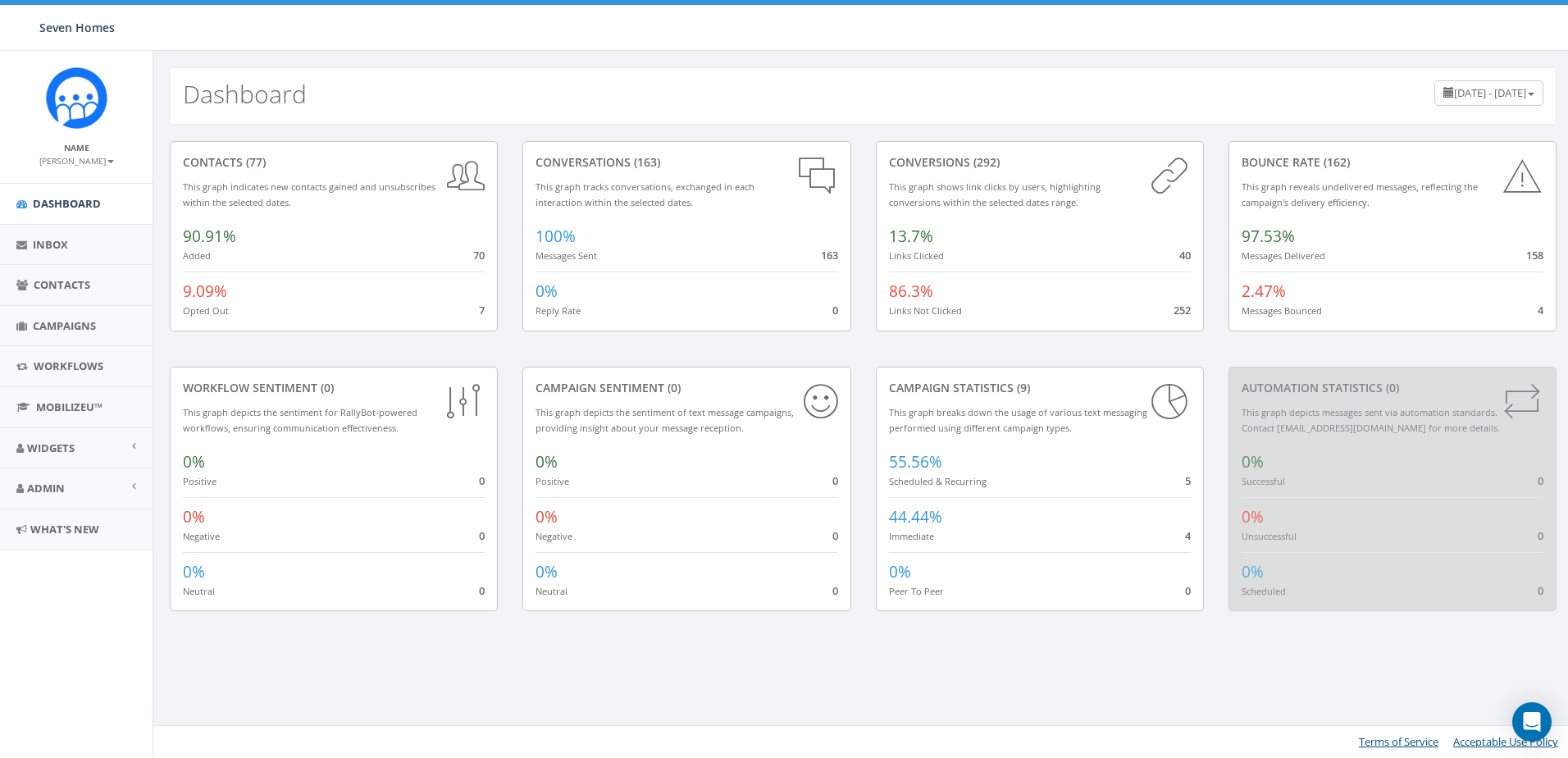
click at [201, 295] on span "9.09%" at bounding box center [205, 291] width 44 height 21
click at [481, 312] on span "7" at bounding box center [482, 310] width 6 height 15
click at [48, 319] on span "Campaigns" at bounding box center [65, 326] width 63 height 15
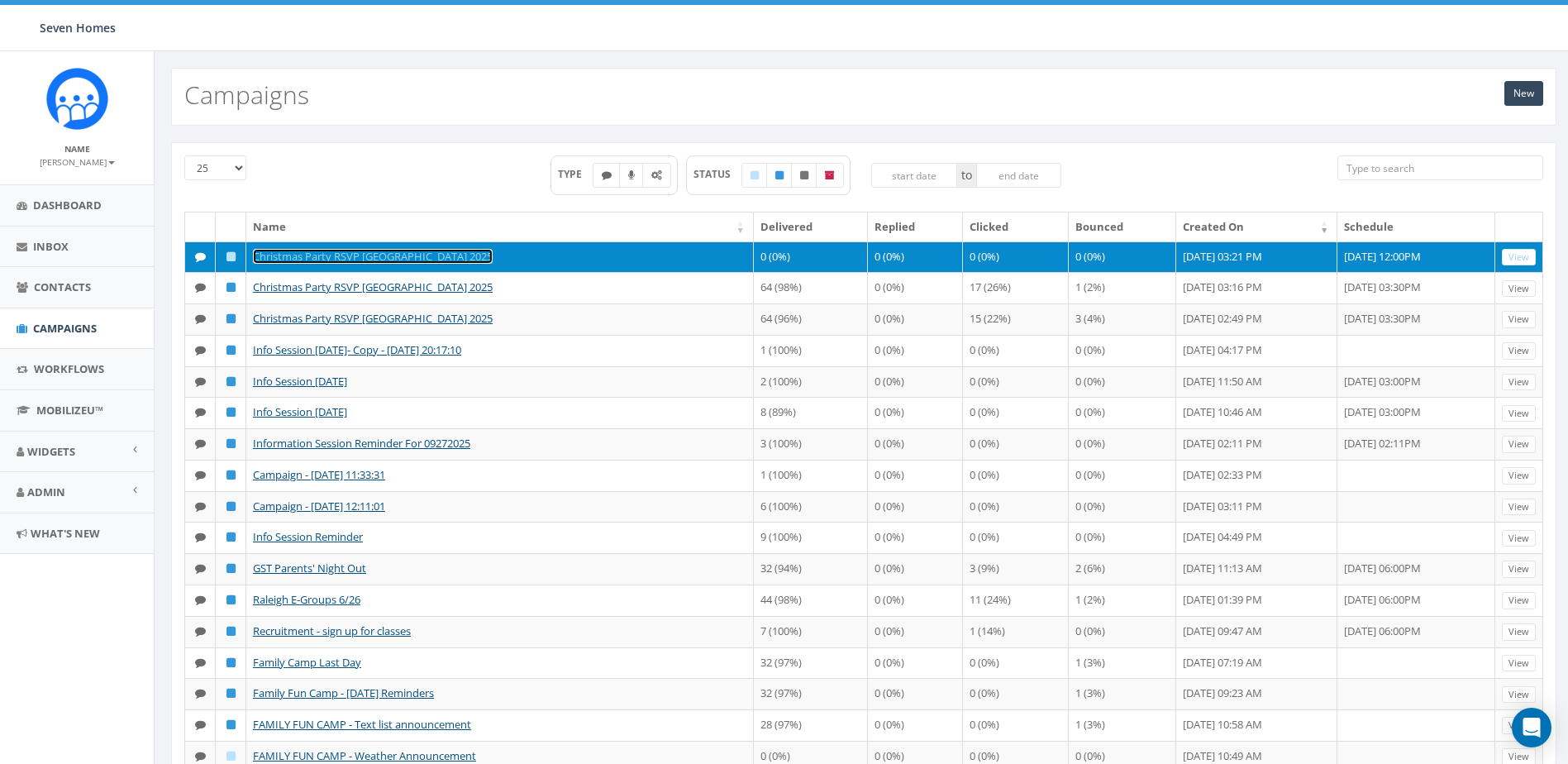
click at [341, 252] on link "Christmas Party RSVP [GEOGRAPHIC_DATA] 2025" at bounding box center [373, 256] width 240 height 15
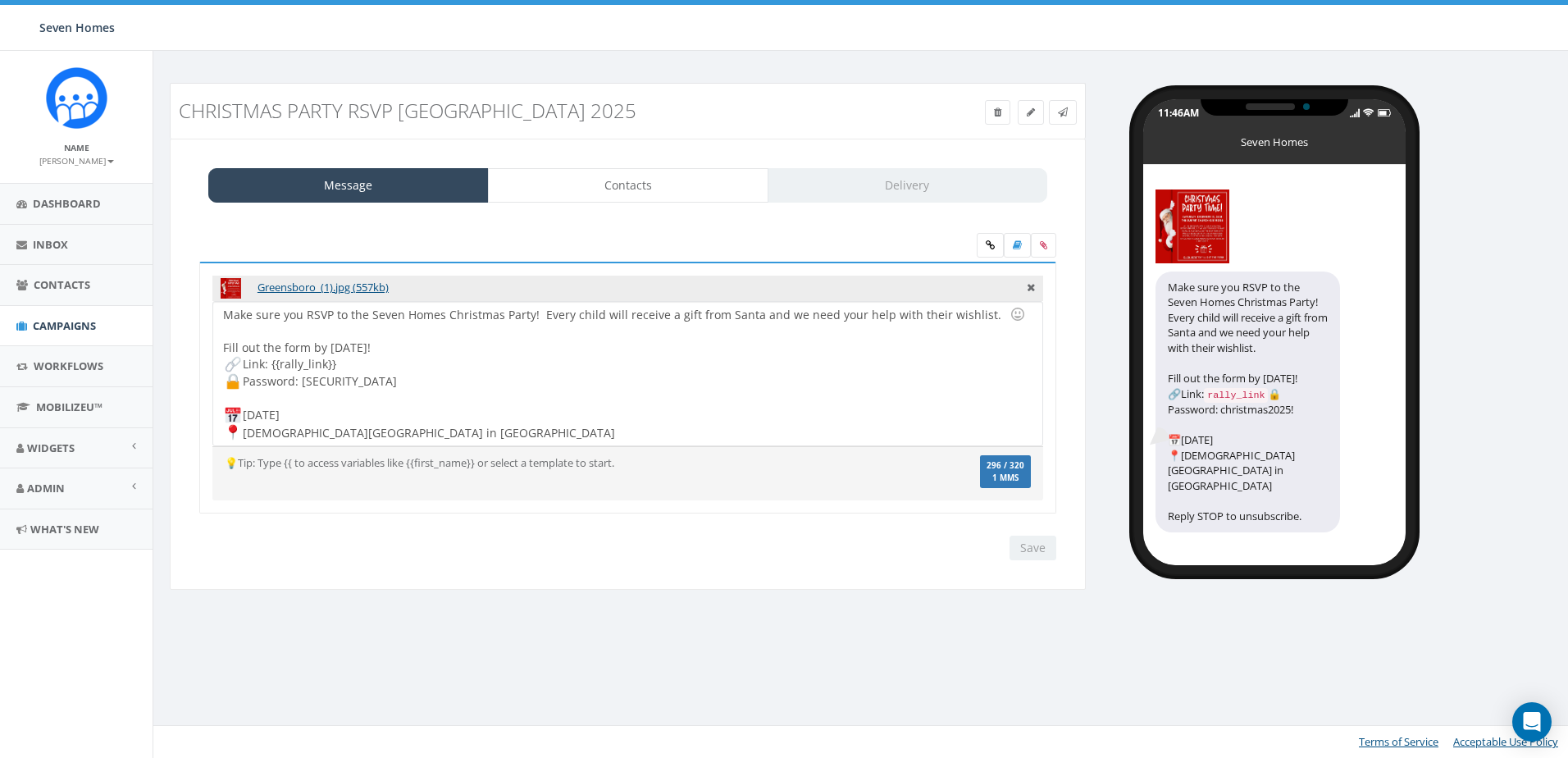
click at [859, 186] on div "Message Contacts Delivery" at bounding box center [628, 185] width 839 height 34
click at [857, 188] on link "Delivery" at bounding box center [908, 185] width 281 height 34
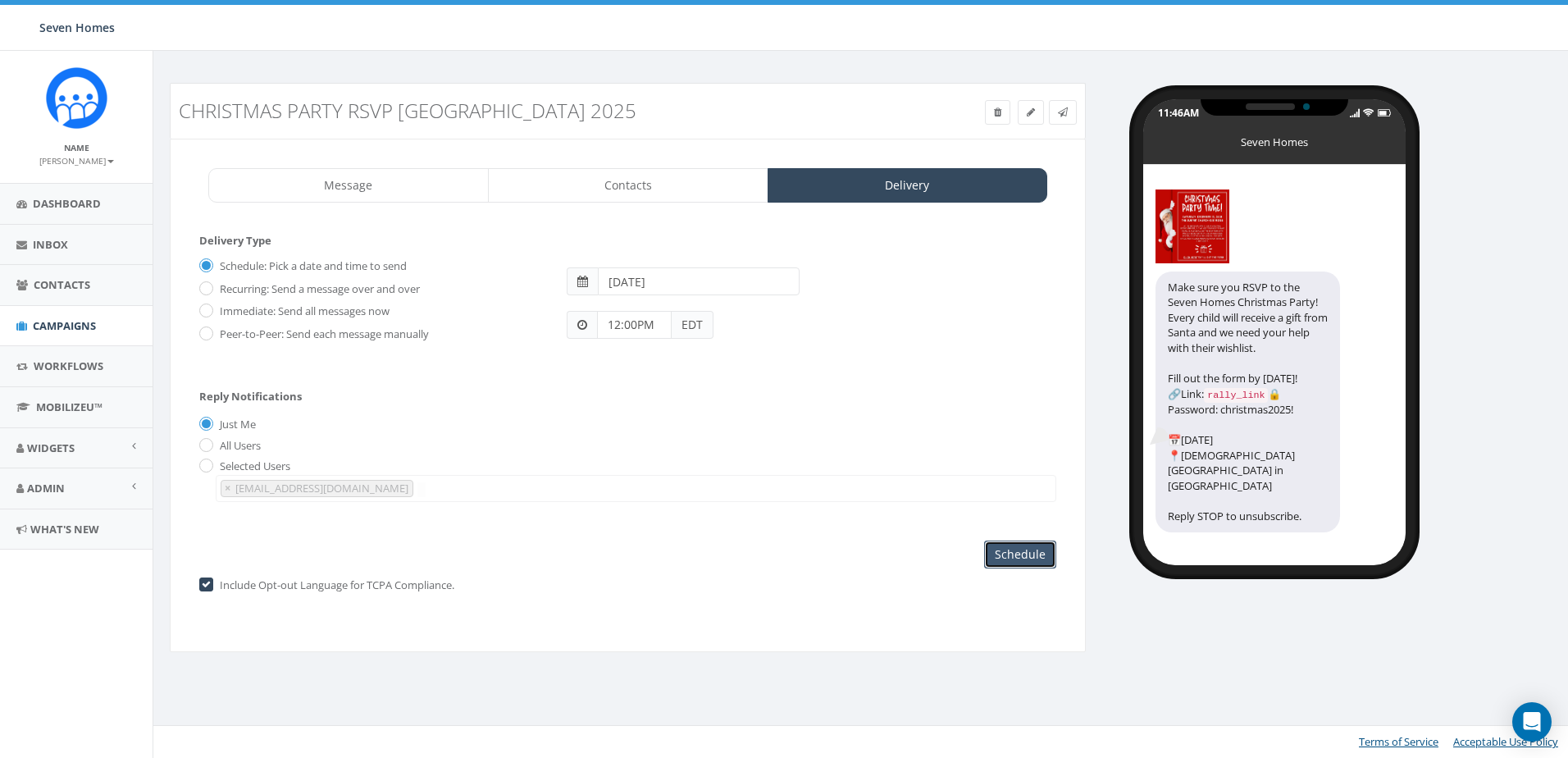
click at [1031, 542] on input "Schedule" at bounding box center [1020, 554] width 72 height 28
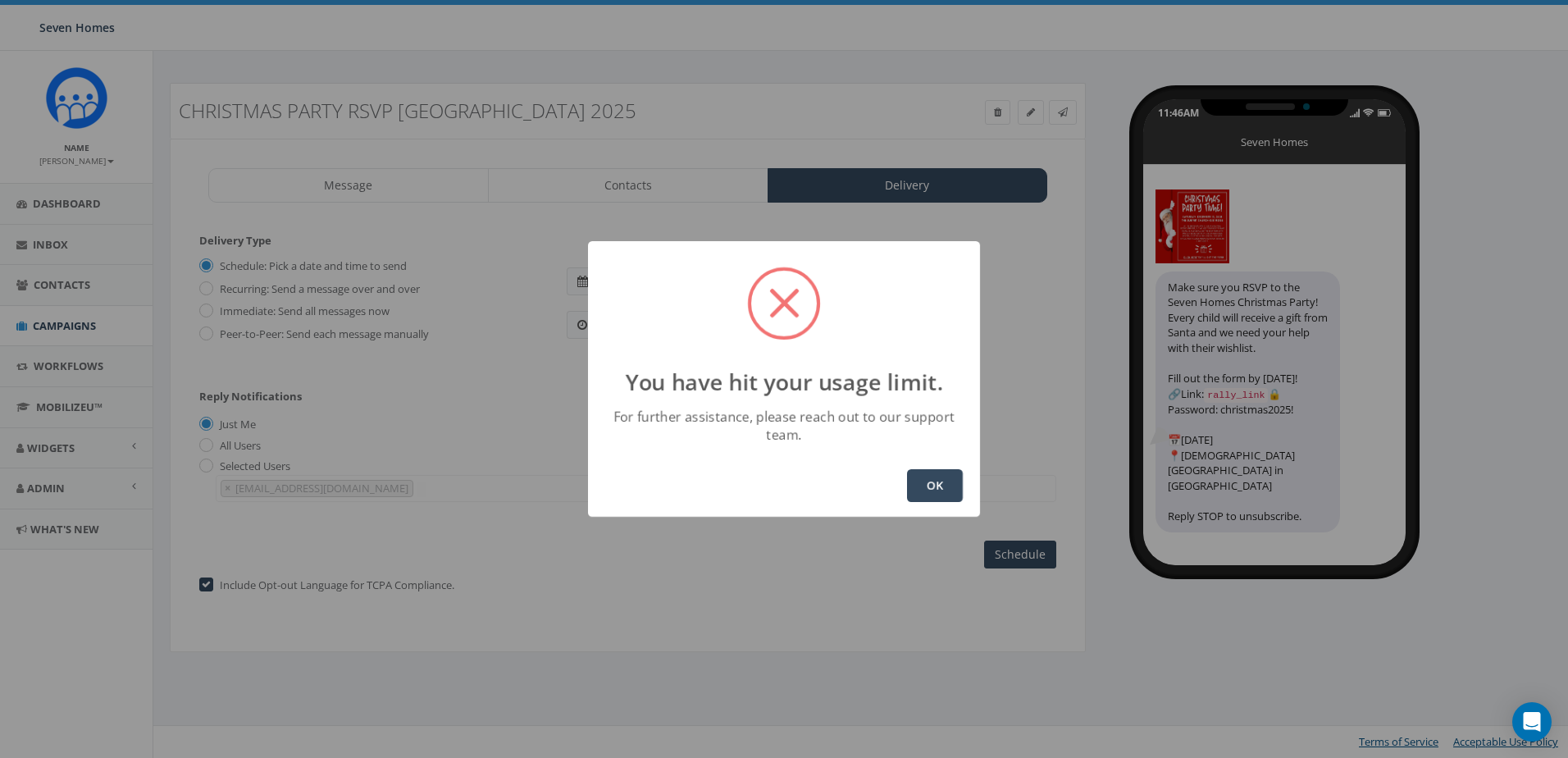
click at [920, 478] on button "OK" at bounding box center [935, 486] width 55 height 33
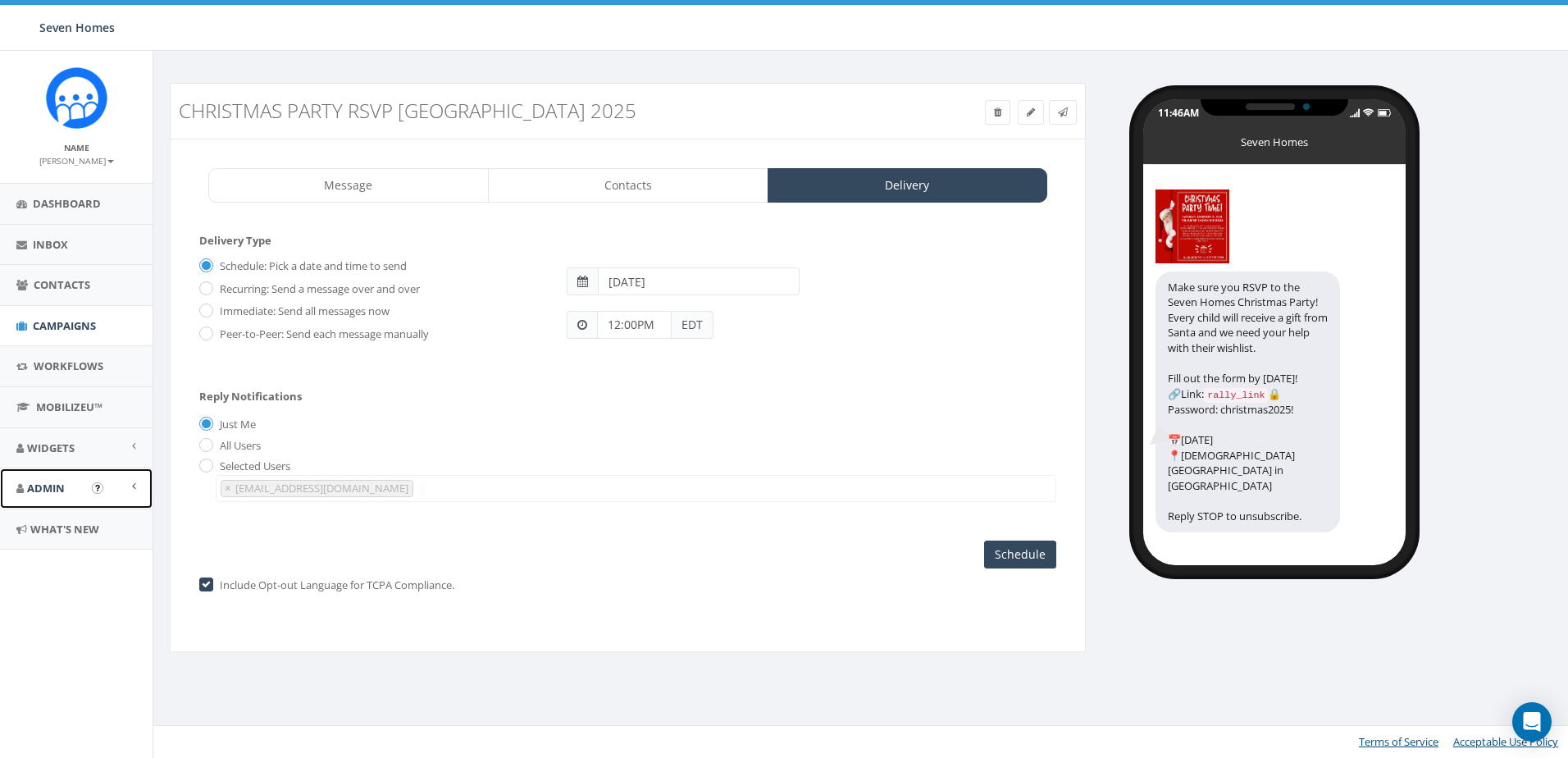
click at [133, 482] on span at bounding box center [134, 486] width 4 height 11
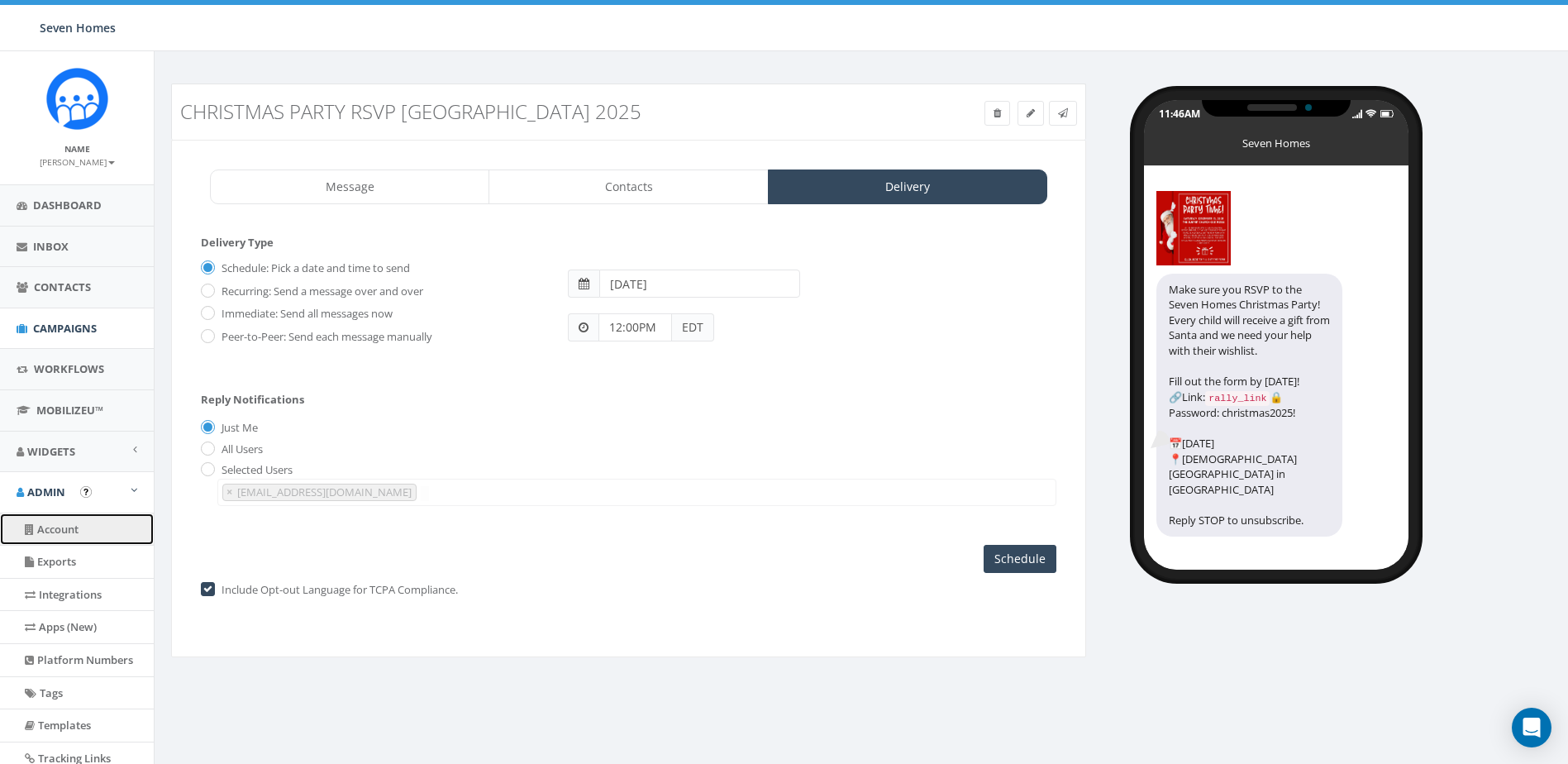
click at [56, 521] on link "Account" at bounding box center [76, 529] width 154 height 33
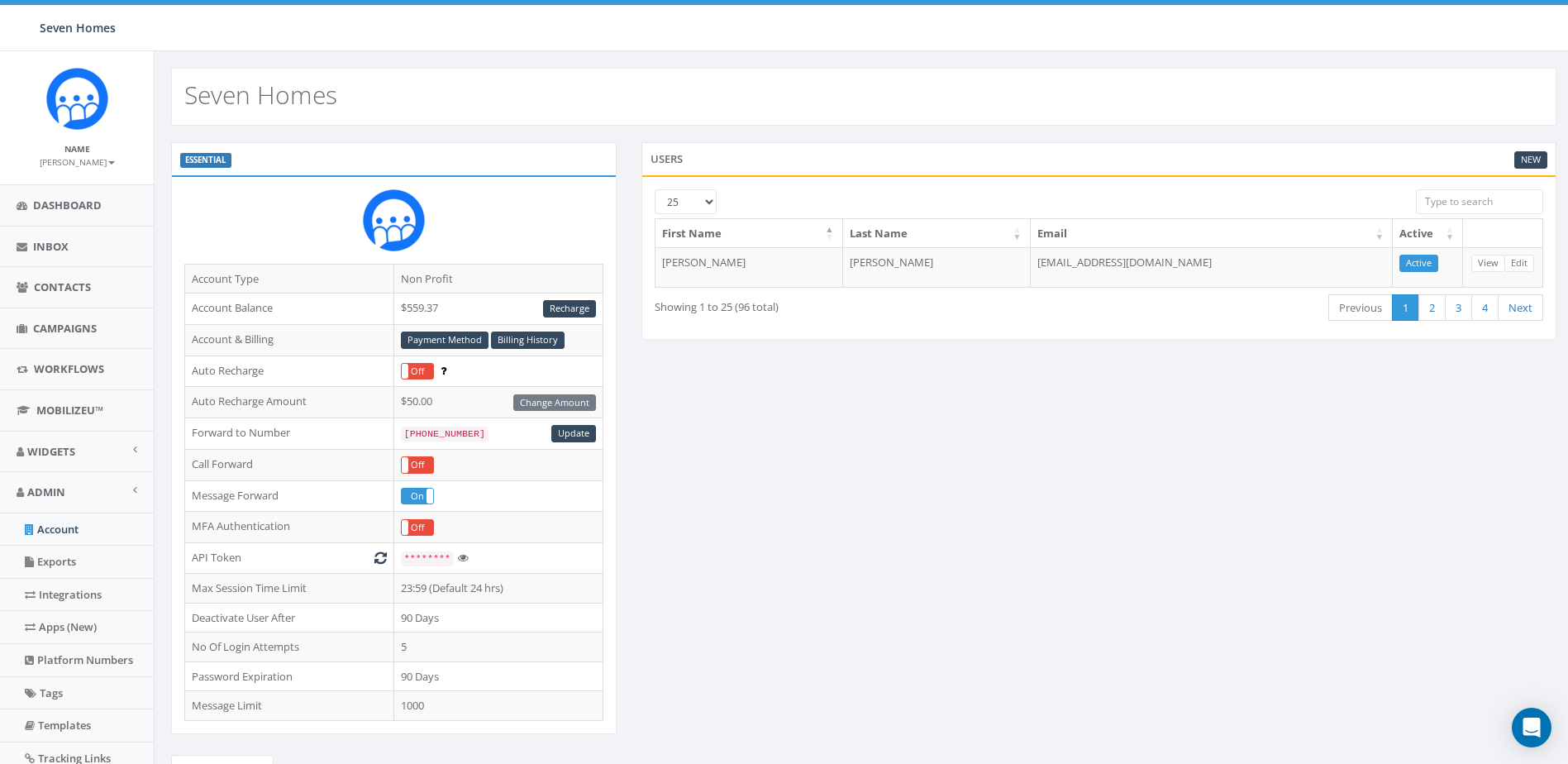
click at [670, 409] on div "ESSENTIAL Account Type Non Profit Account Balance $559.37 Recharge Account & Bi…" at bounding box center [864, 562] width 1410 height 839
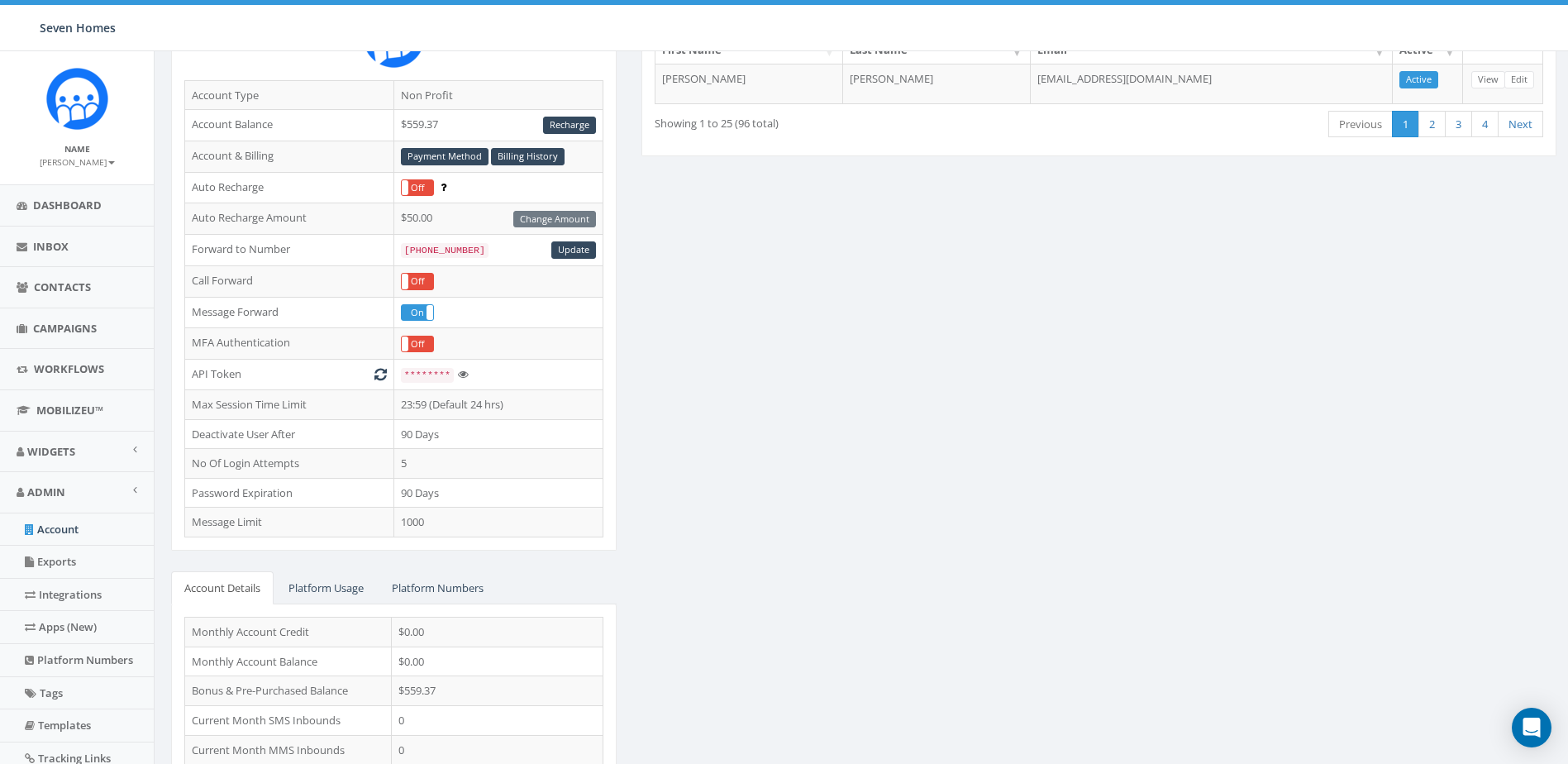
scroll to position [234, 0]
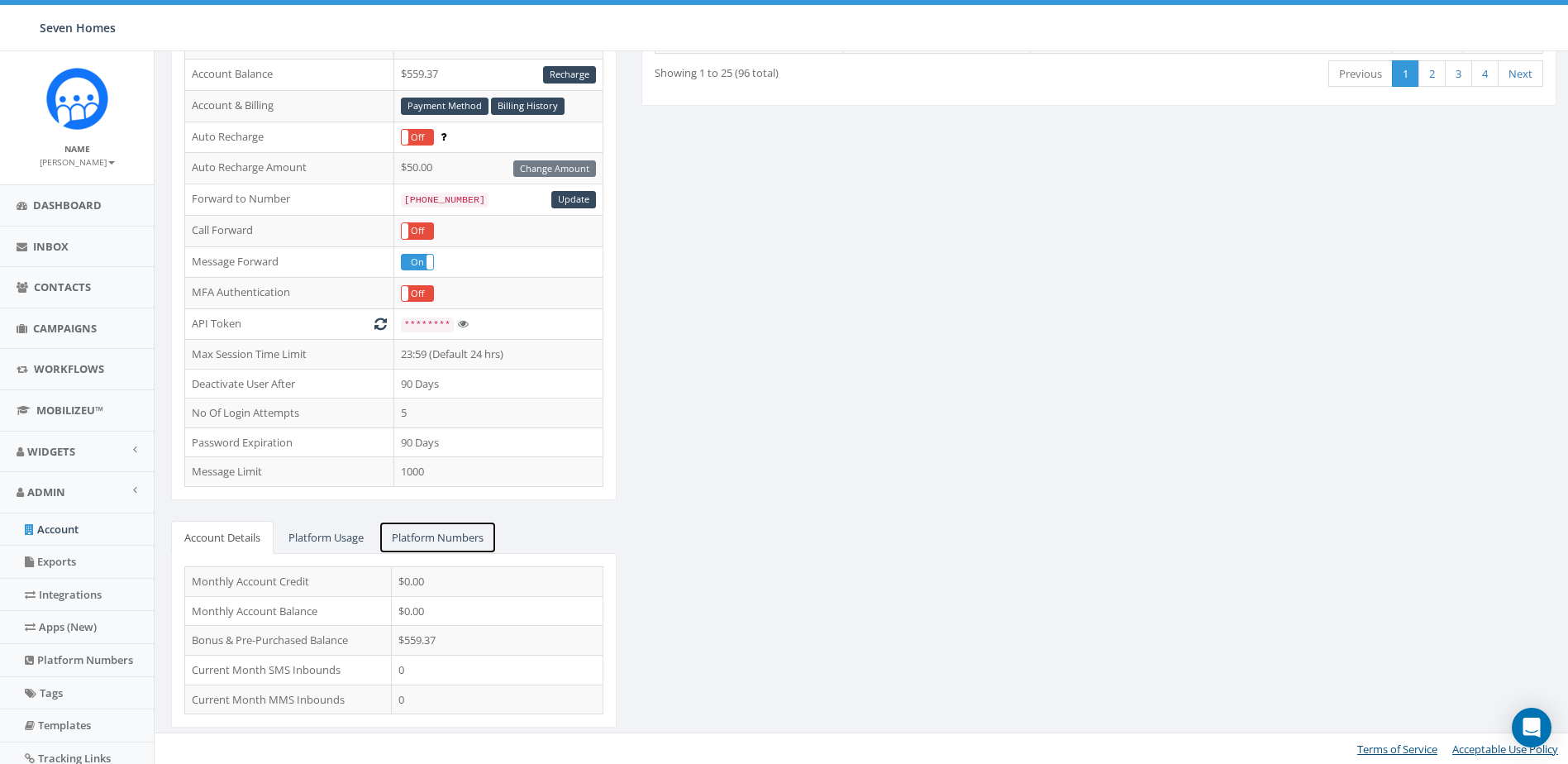
click at [440, 538] on link "Platform Numbers" at bounding box center [437, 538] width 118 height 34
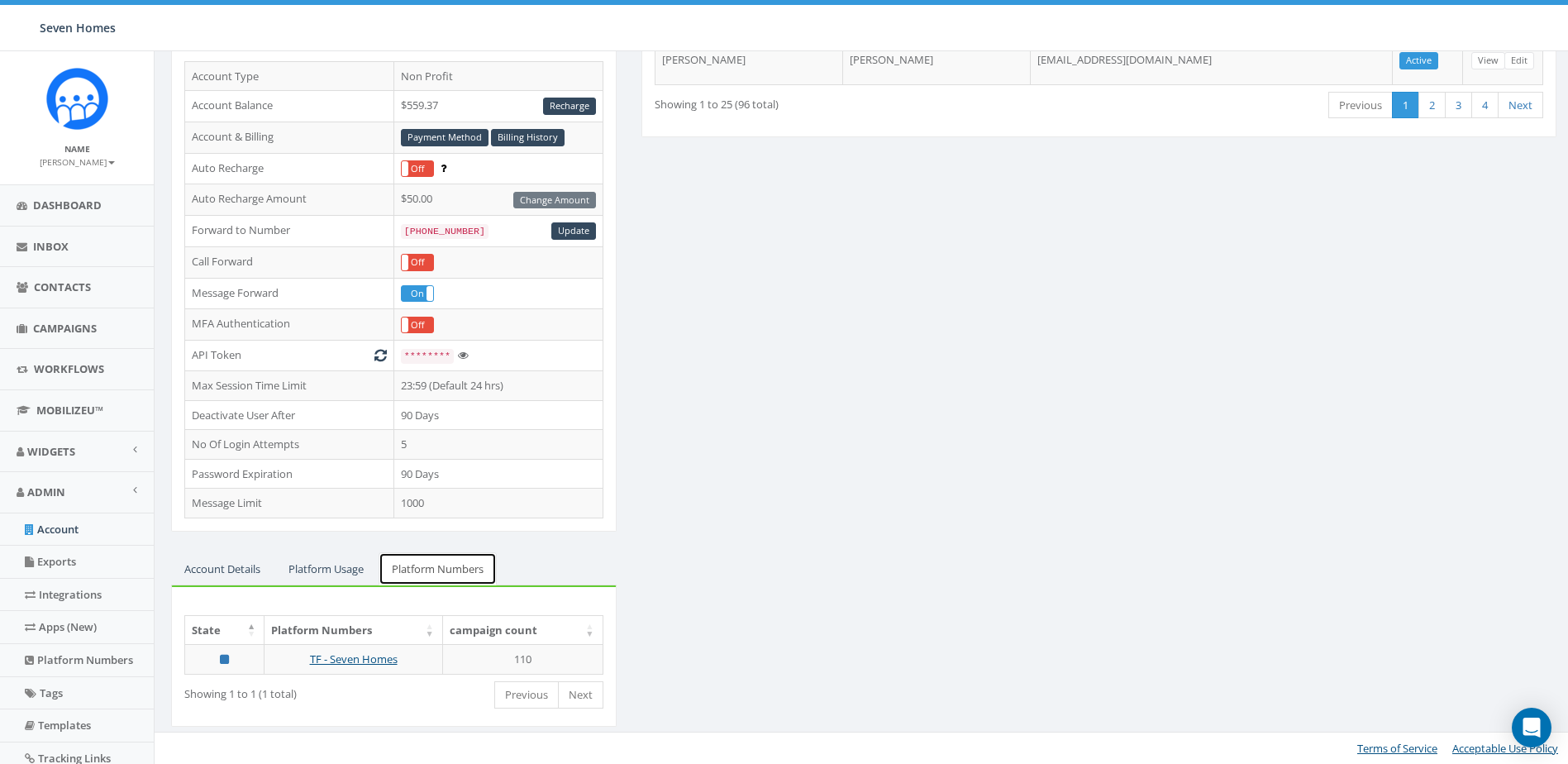
scroll to position [202, 0]
click at [332, 563] on link "Platform Usage" at bounding box center [326, 570] width 101 height 34
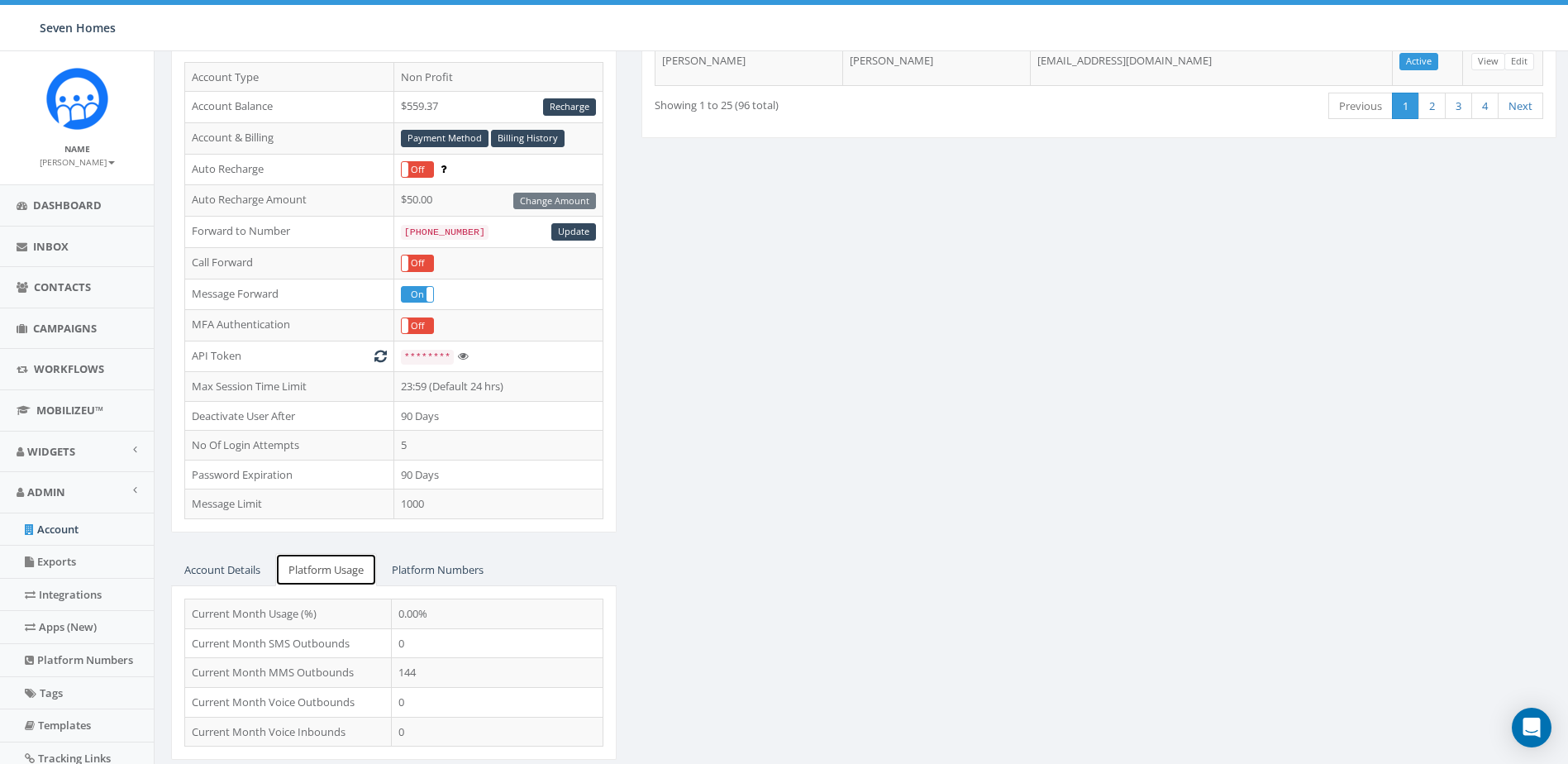
scroll to position [234, 0]
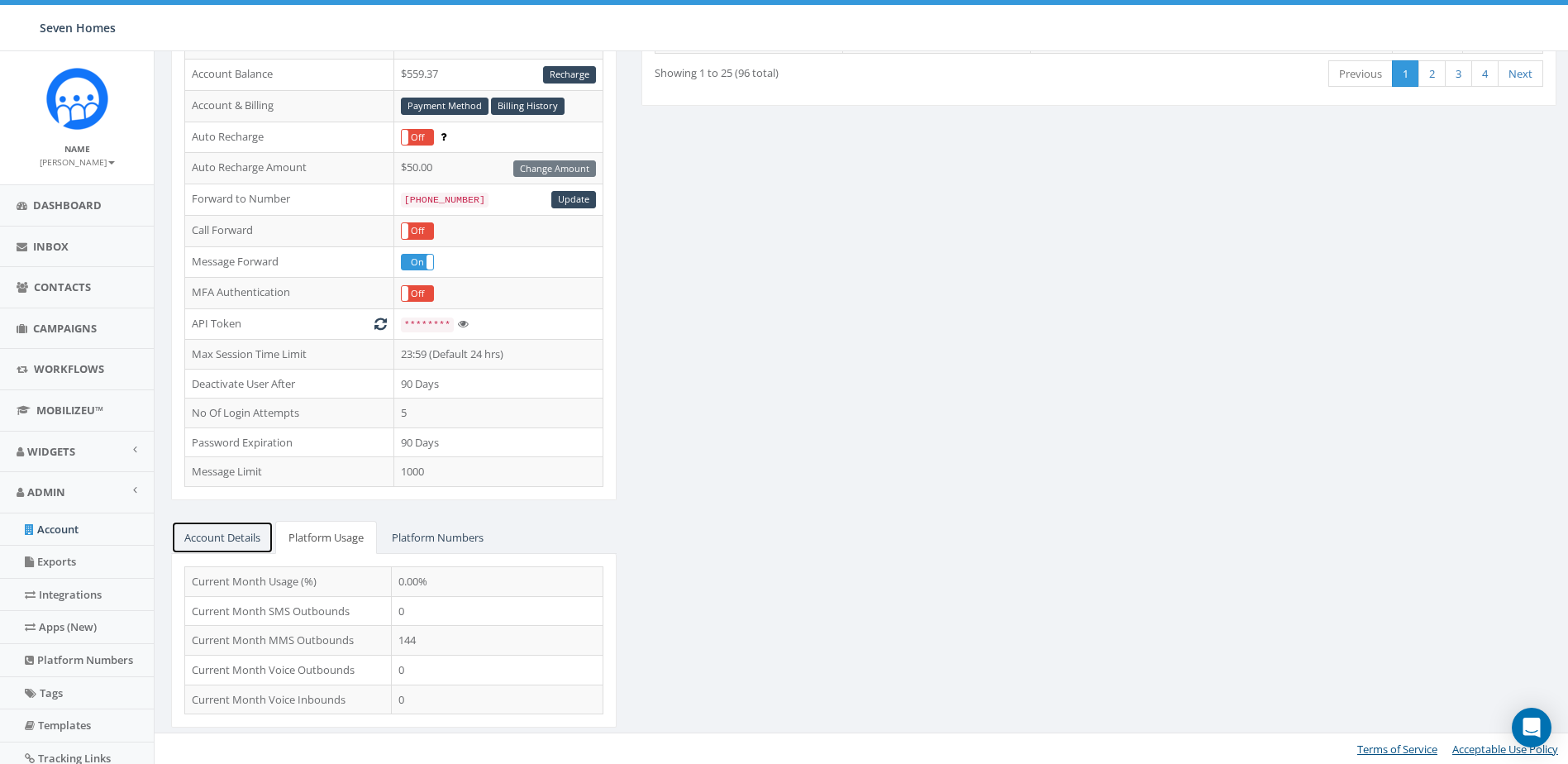
click at [216, 536] on link "Account Details" at bounding box center [222, 538] width 102 height 34
click at [762, 419] on div "ESSENTIAL Account Type Non Profit Account Balance $559.37 Recharge Account & Bi…" at bounding box center [864, 328] width 1410 height 839
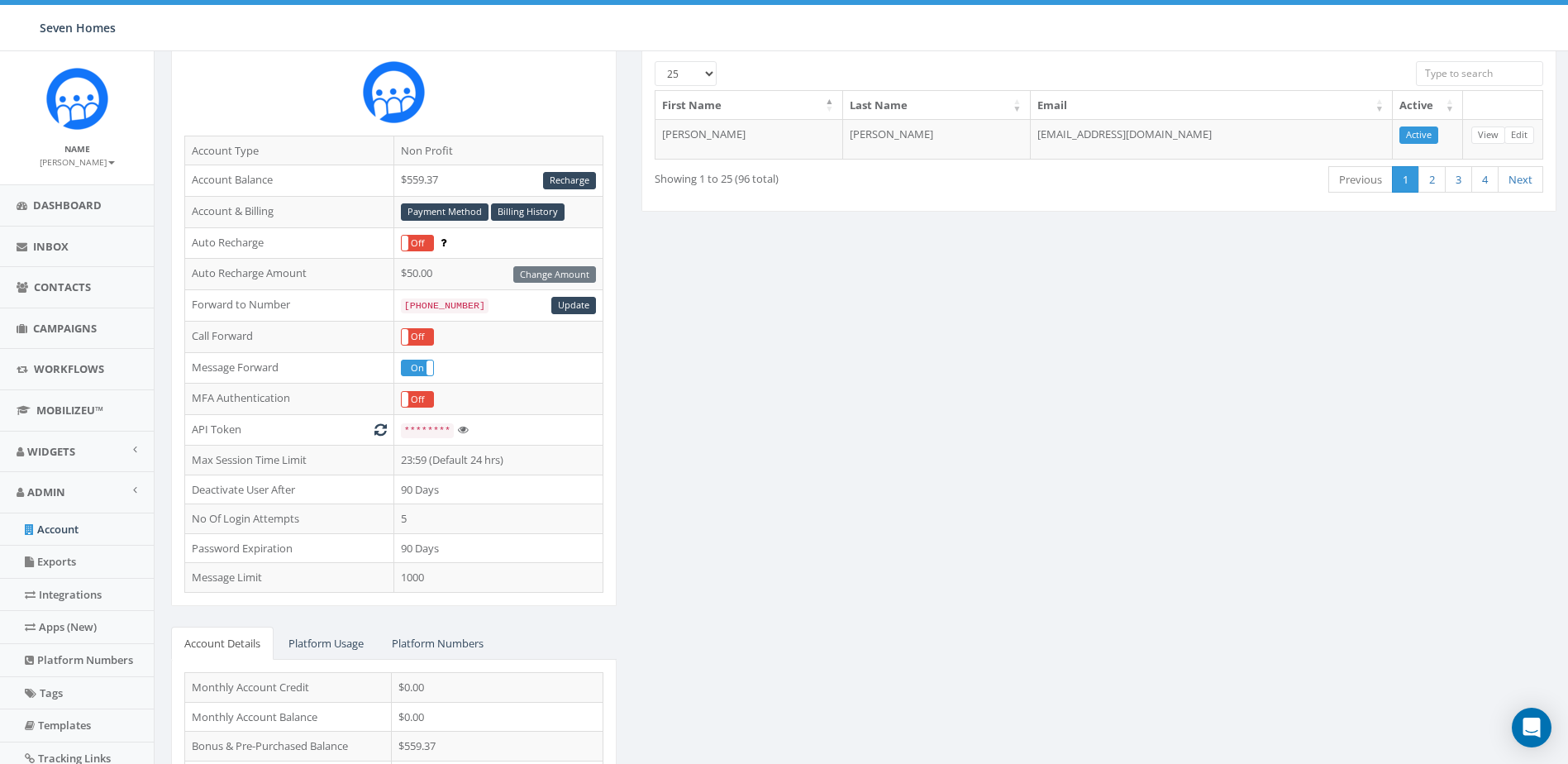
scroll to position [0, 0]
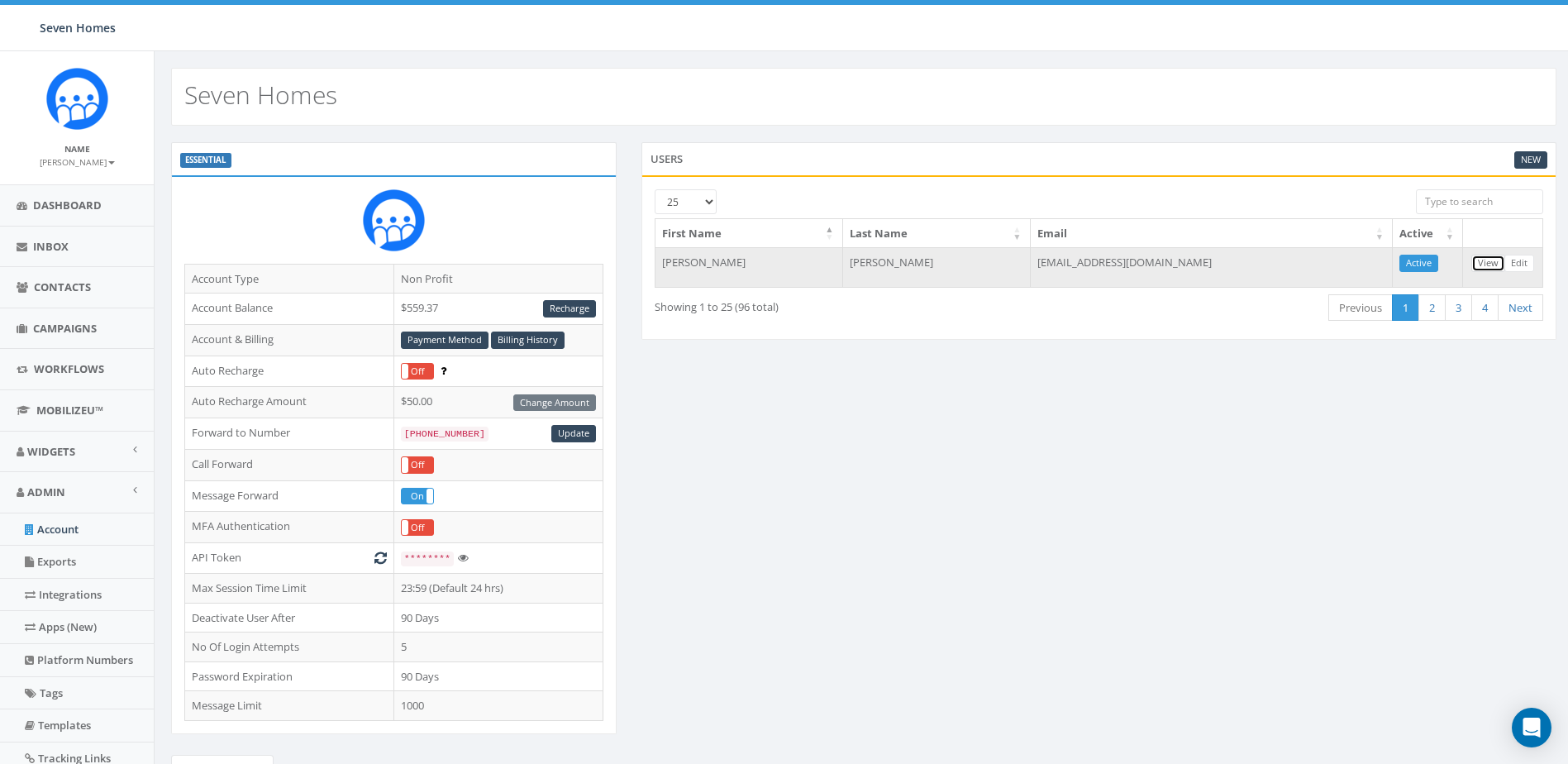
click at [1491, 262] on link "View" at bounding box center [1488, 263] width 34 height 18
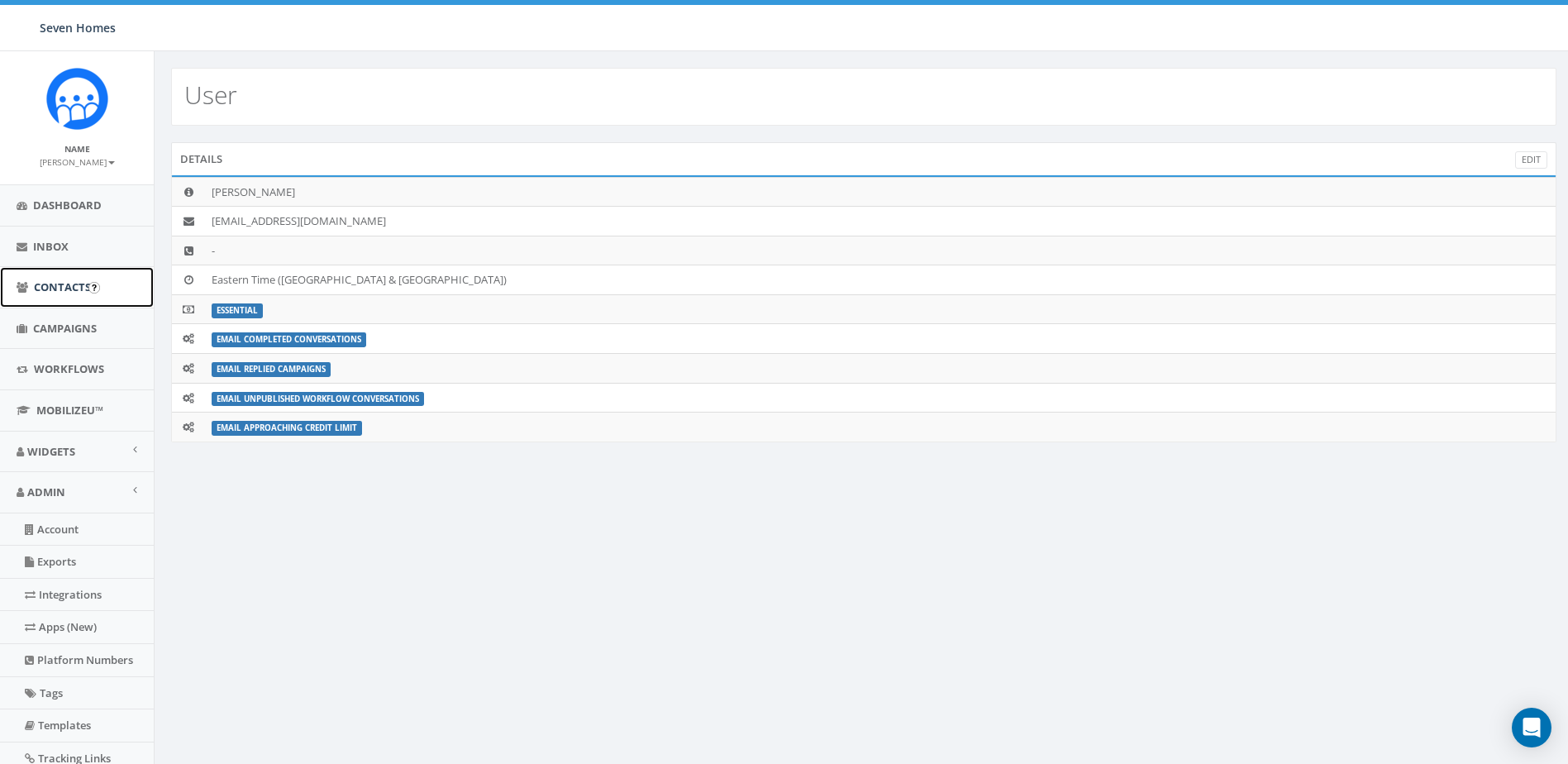
click at [53, 290] on span "Contacts" at bounding box center [61, 287] width 57 height 15
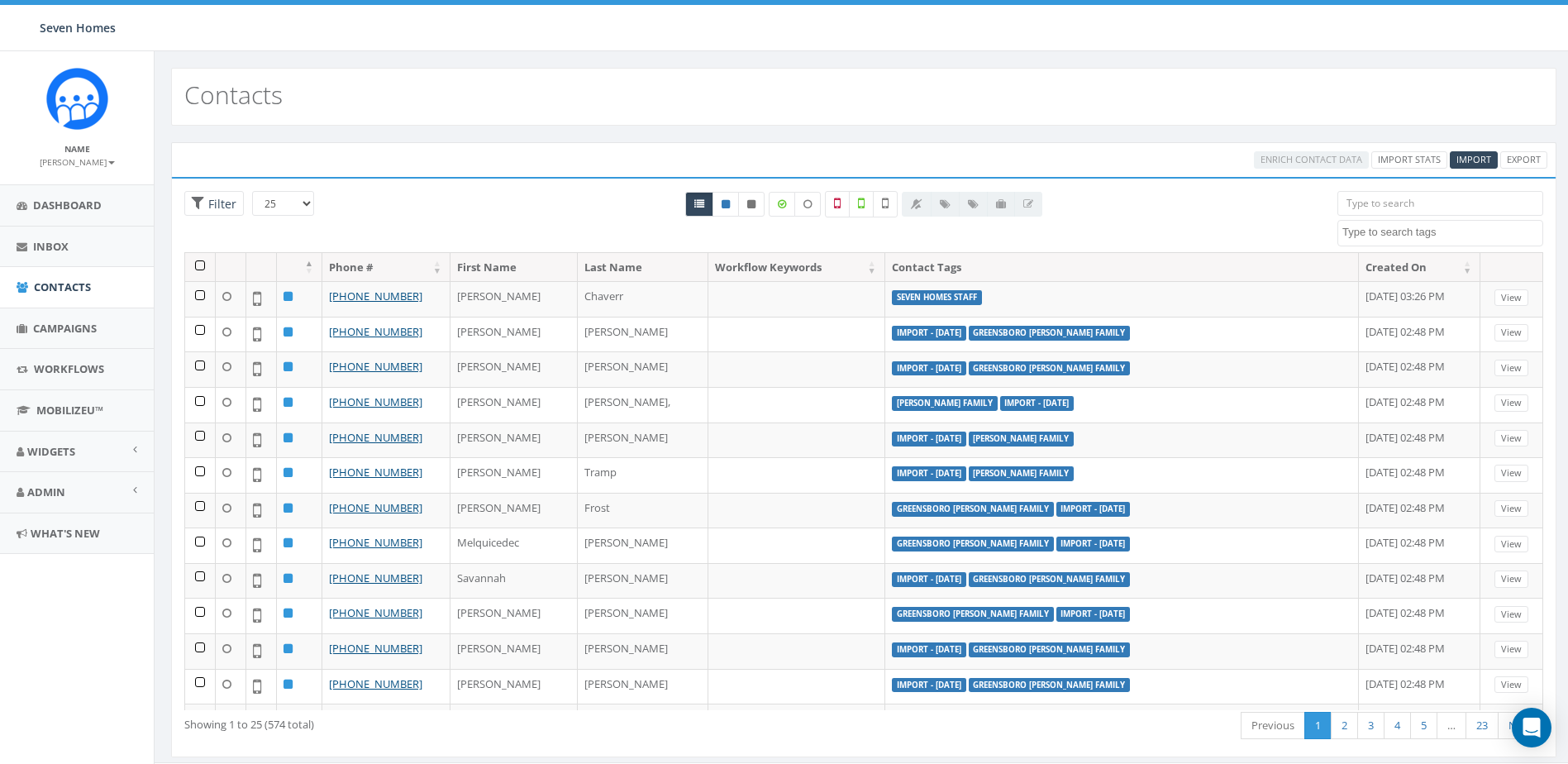
select select
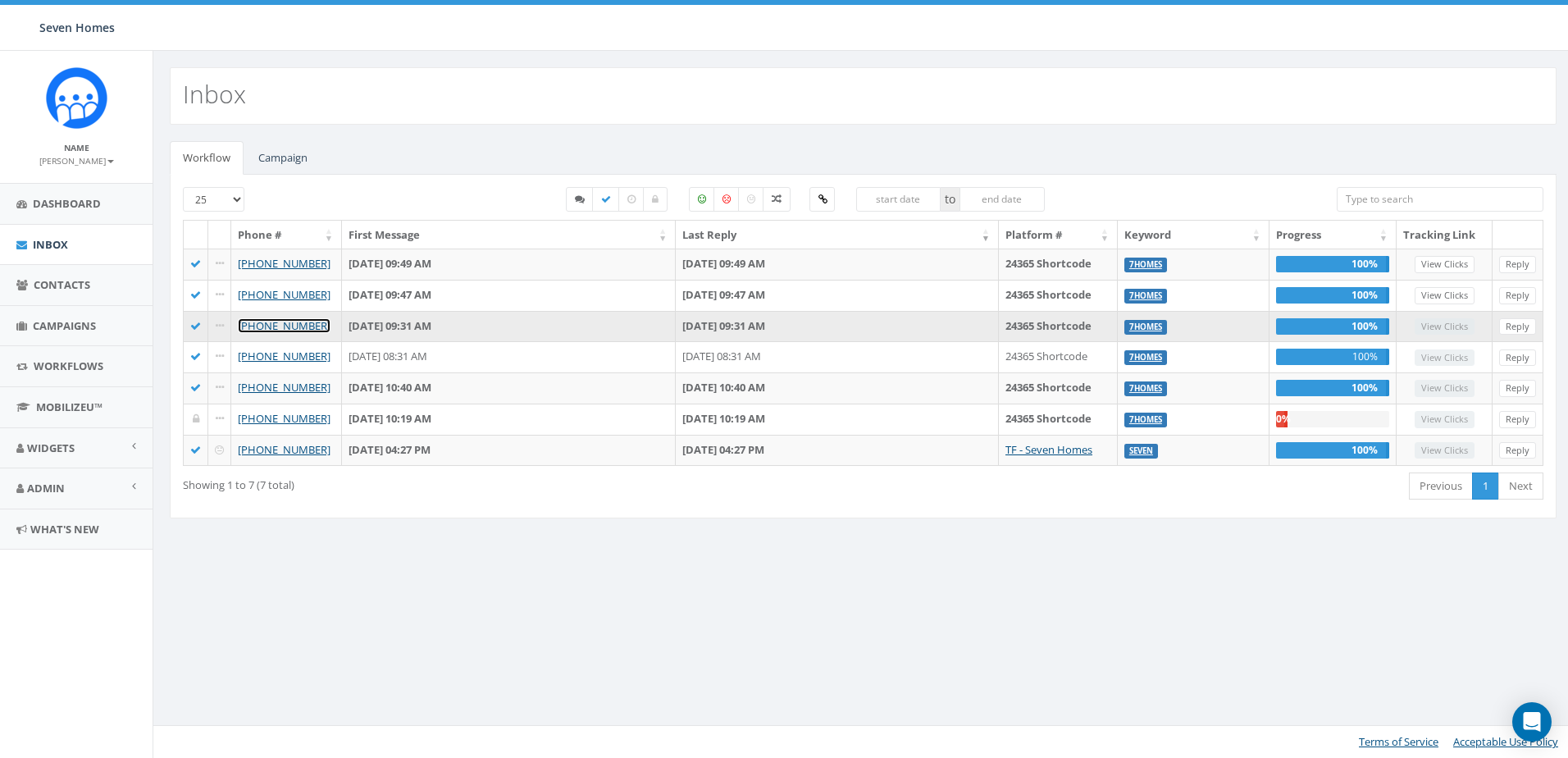
click at [303, 325] on link "[PHONE_NUMBER]" at bounding box center [284, 326] width 92 height 15
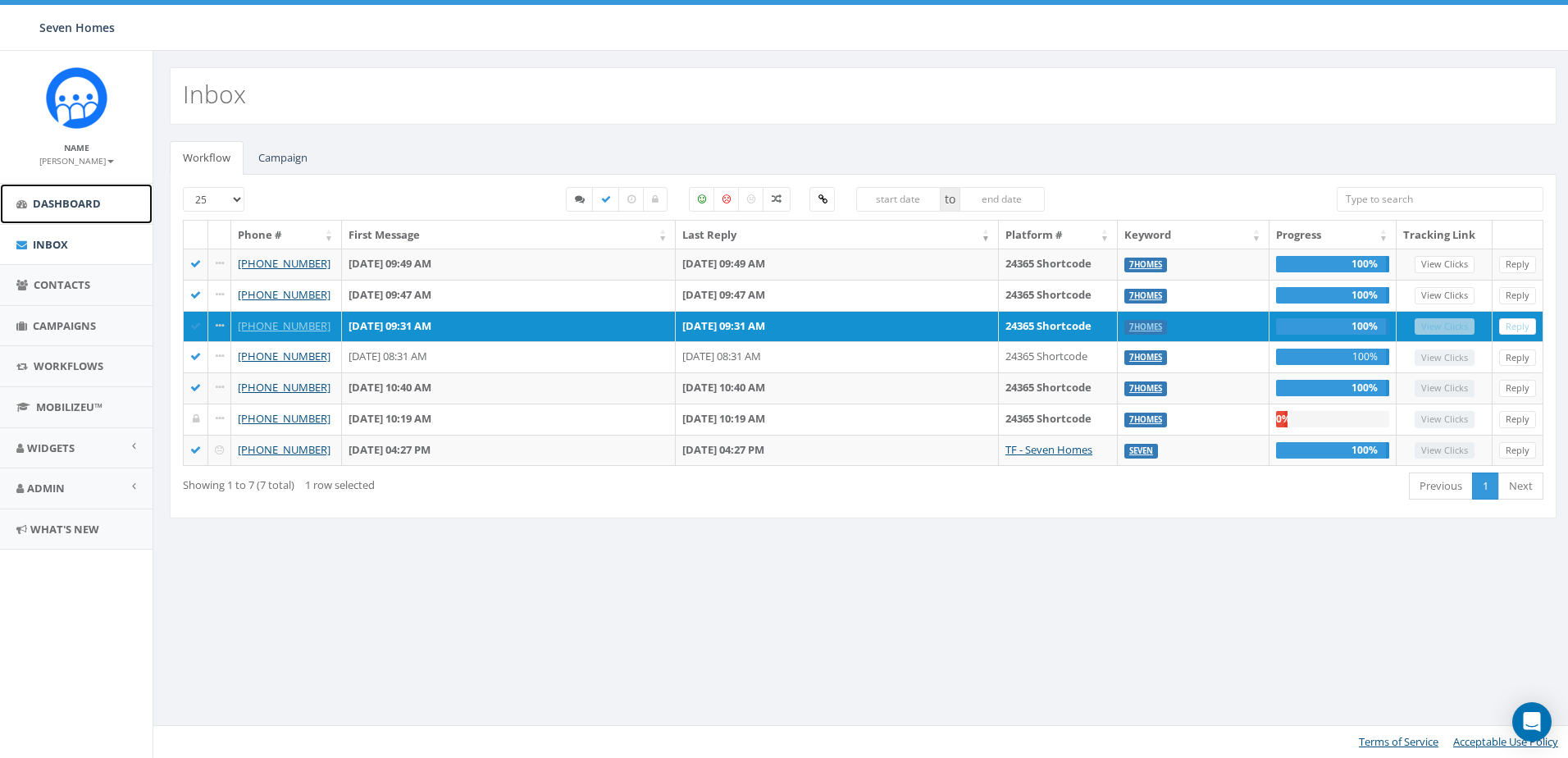
click at [67, 205] on span "Dashboard" at bounding box center [67, 203] width 68 height 15
